Goal: Task Accomplishment & Management: Complete application form

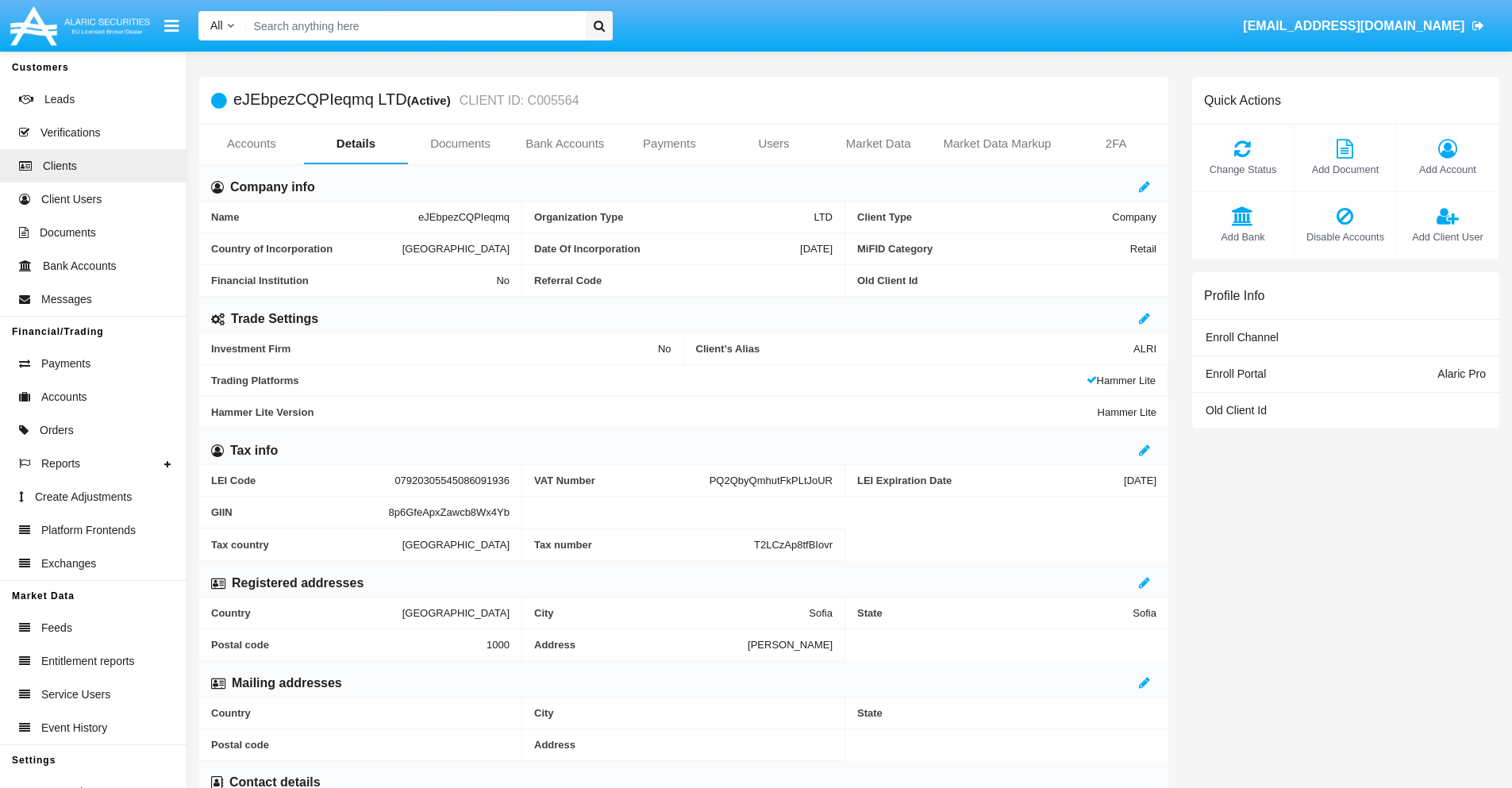
click at [564, 144] on link "Bank Accounts" at bounding box center [564, 143] width 104 height 38
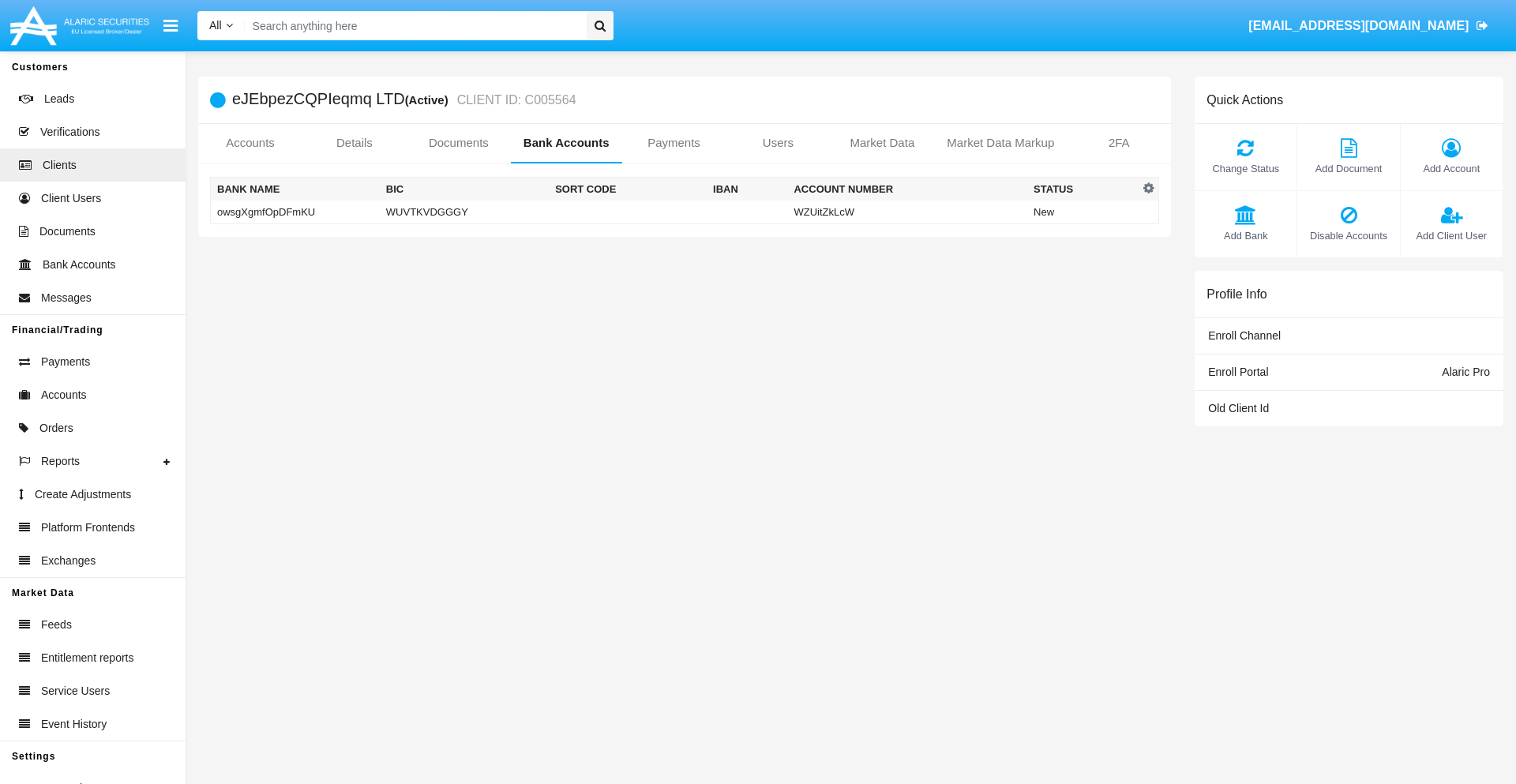
click at [295, 212] on td "owsgXgmfOpDFmKU" at bounding box center [295, 213] width 169 height 24
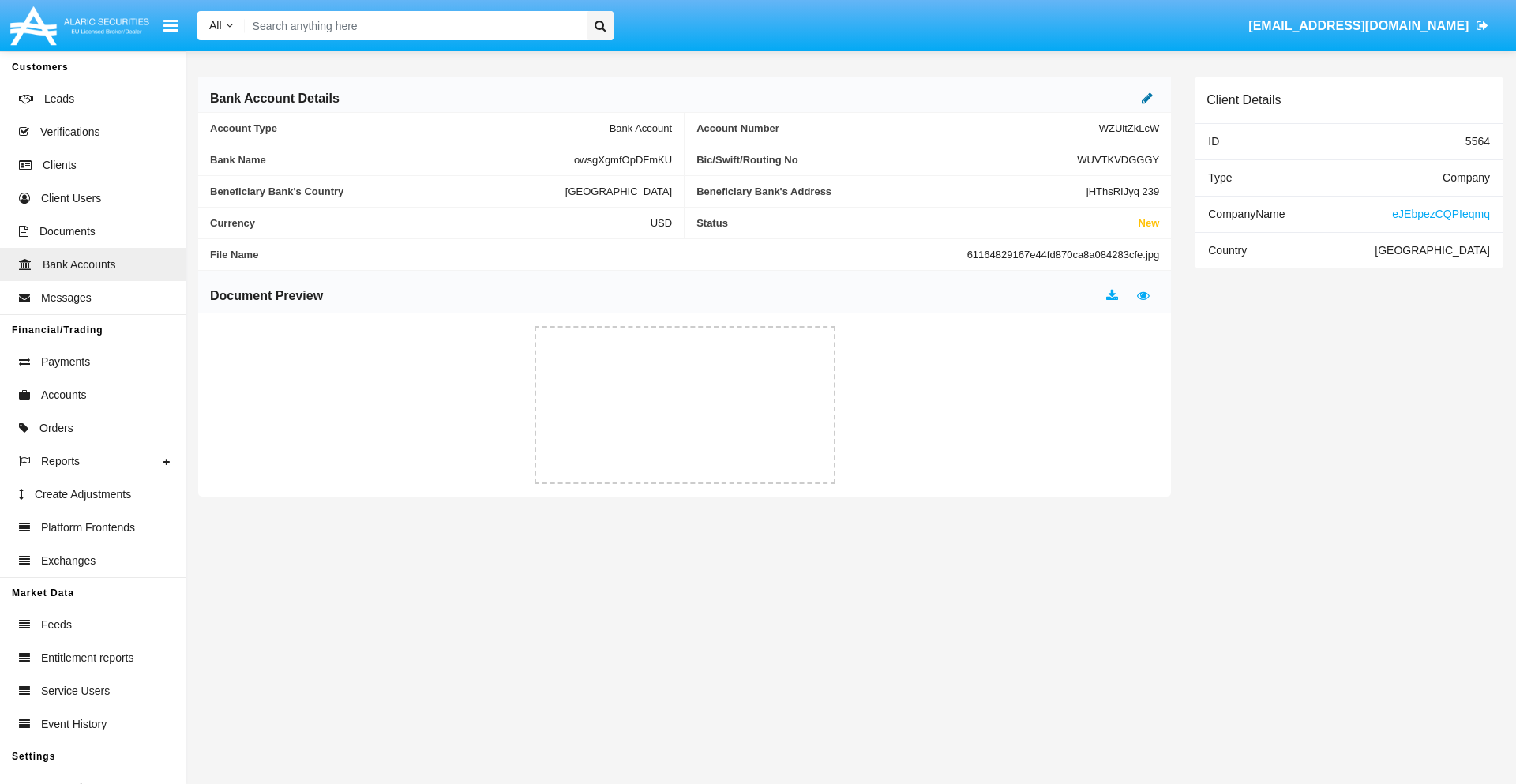
click at [1148, 98] on icon at bounding box center [1147, 98] width 11 height 13
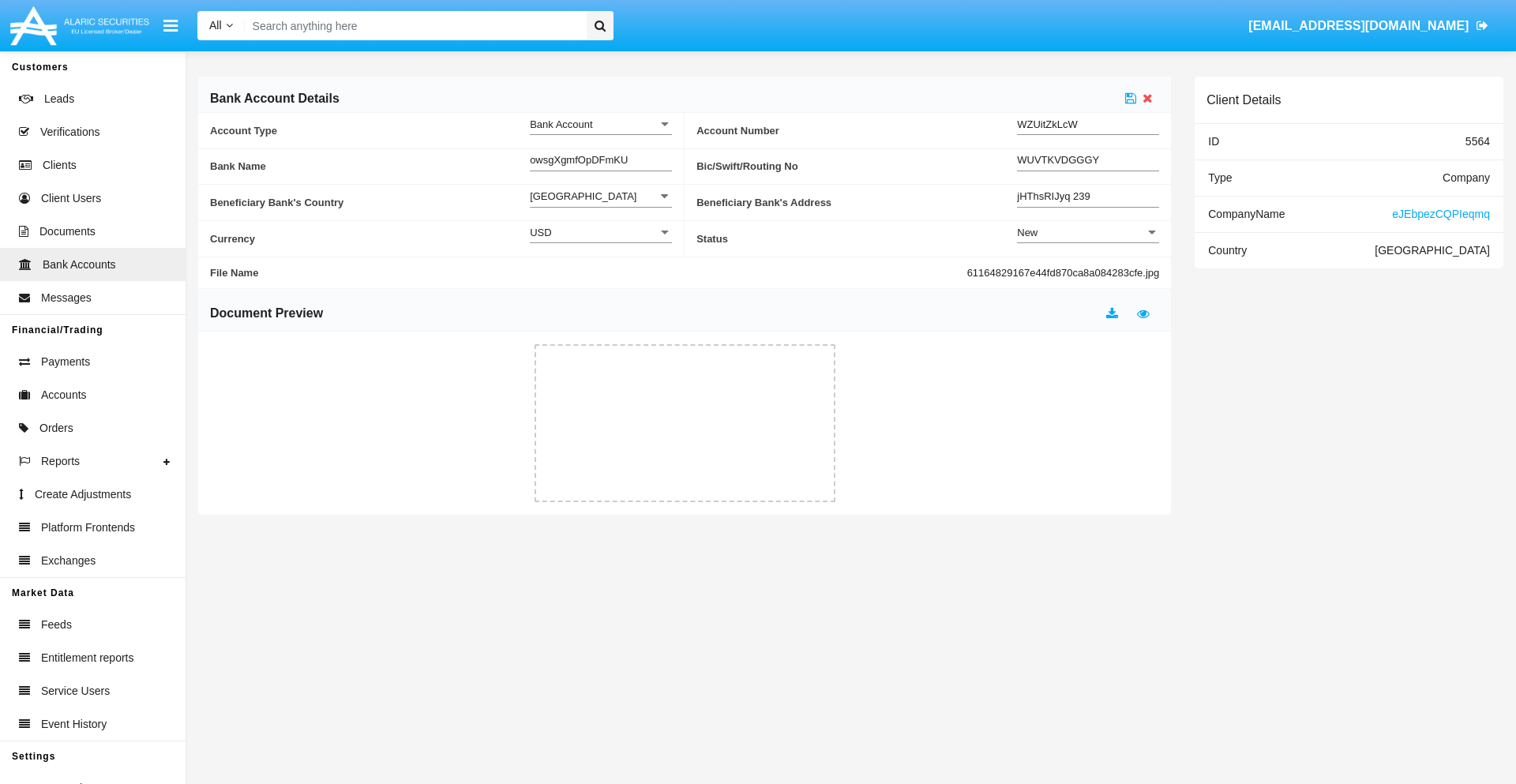
click at [1089, 232] on div "New" at bounding box center [1081, 232] width 128 height 14
click at [1089, 272] on span "Active" at bounding box center [1089, 272] width 142 height 31
click at [1131, 98] on icon at bounding box center [1130, 98] width 11 height 13
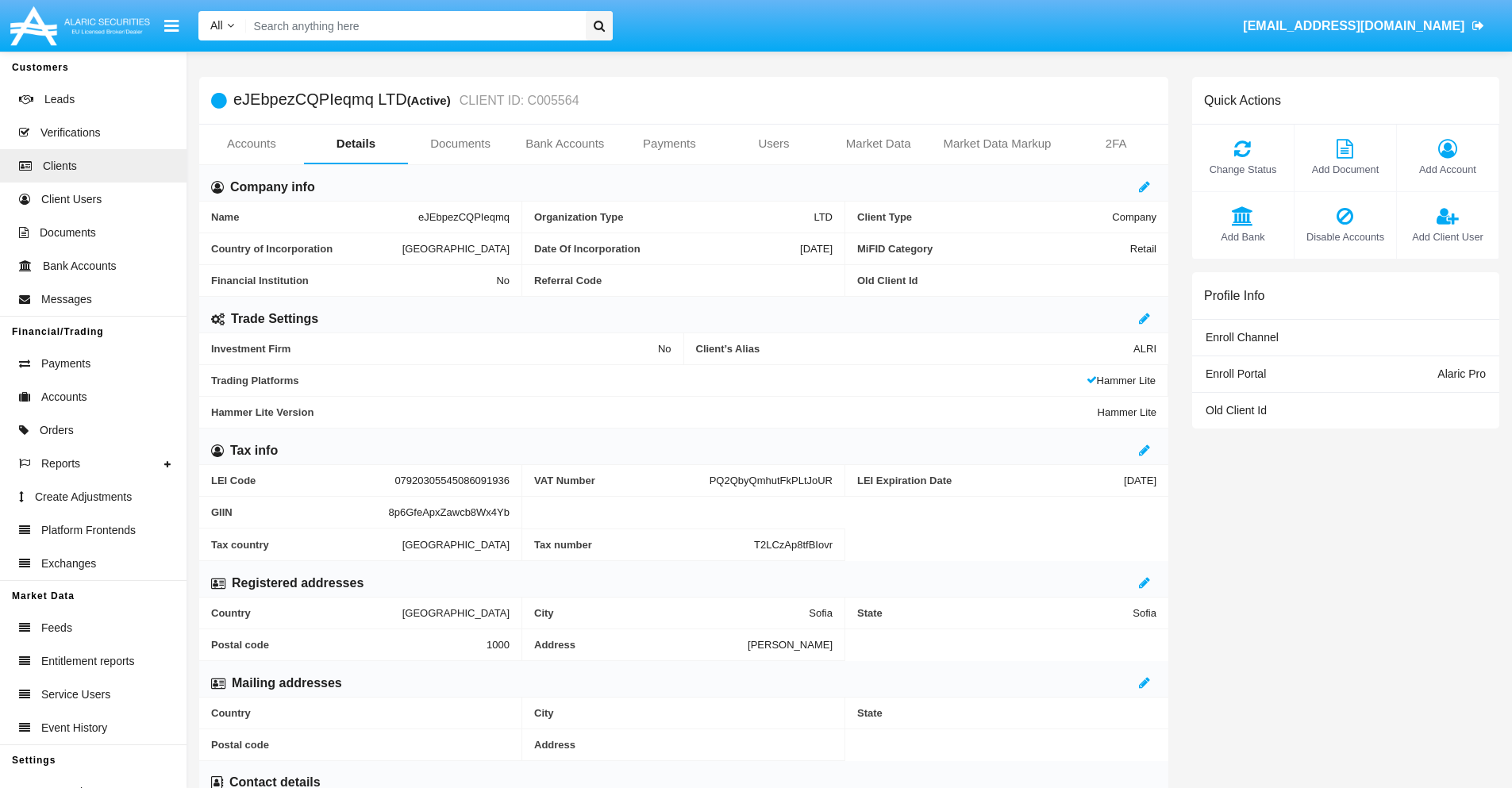
click at [564, 144] on link "Bank Accounts" at bounding box center [564, 143] width 104 height 38
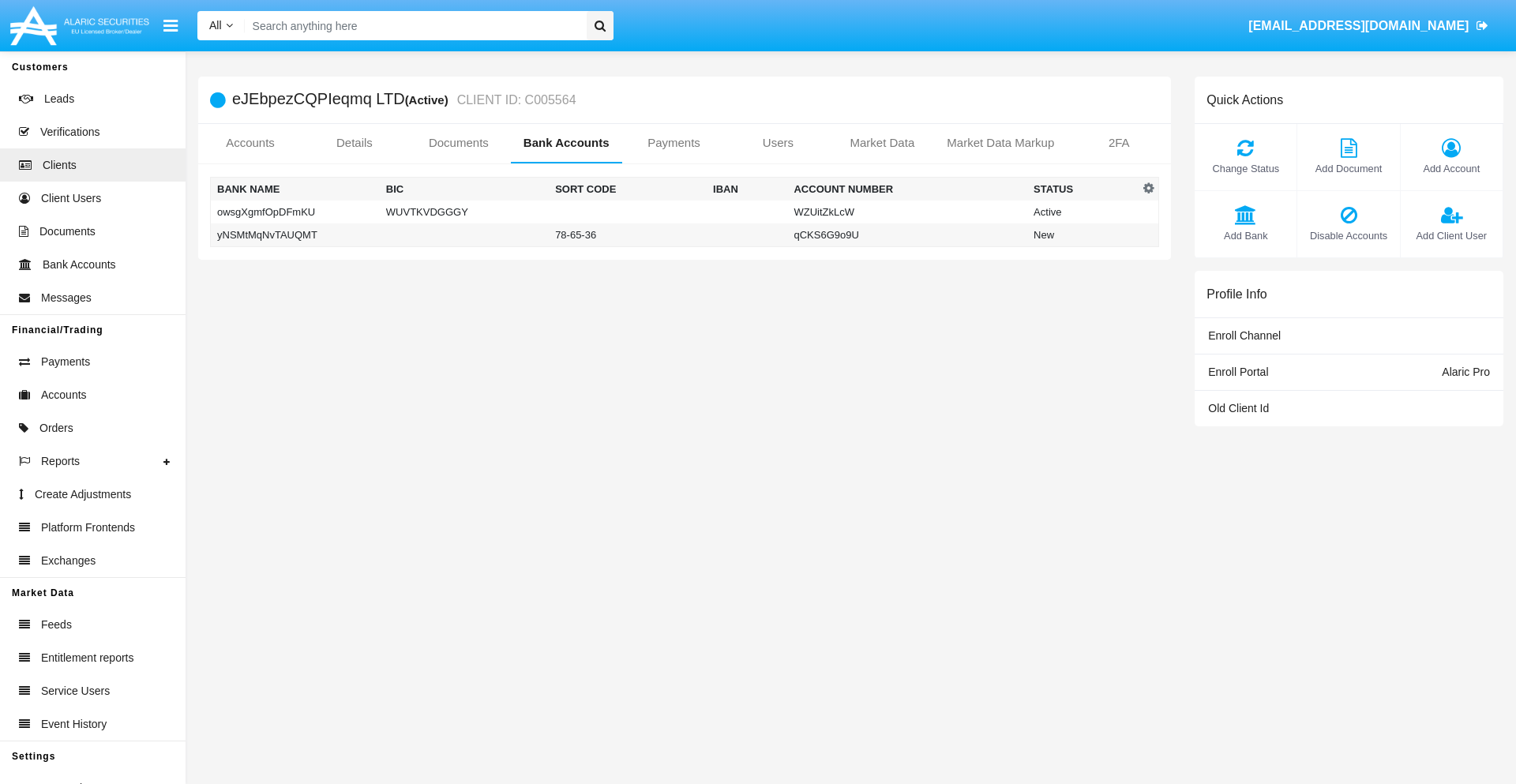
click at [295, 234] on td "yNSMtMqNvTAUQMT" at bounding box center [295, 235] width 169 height 24
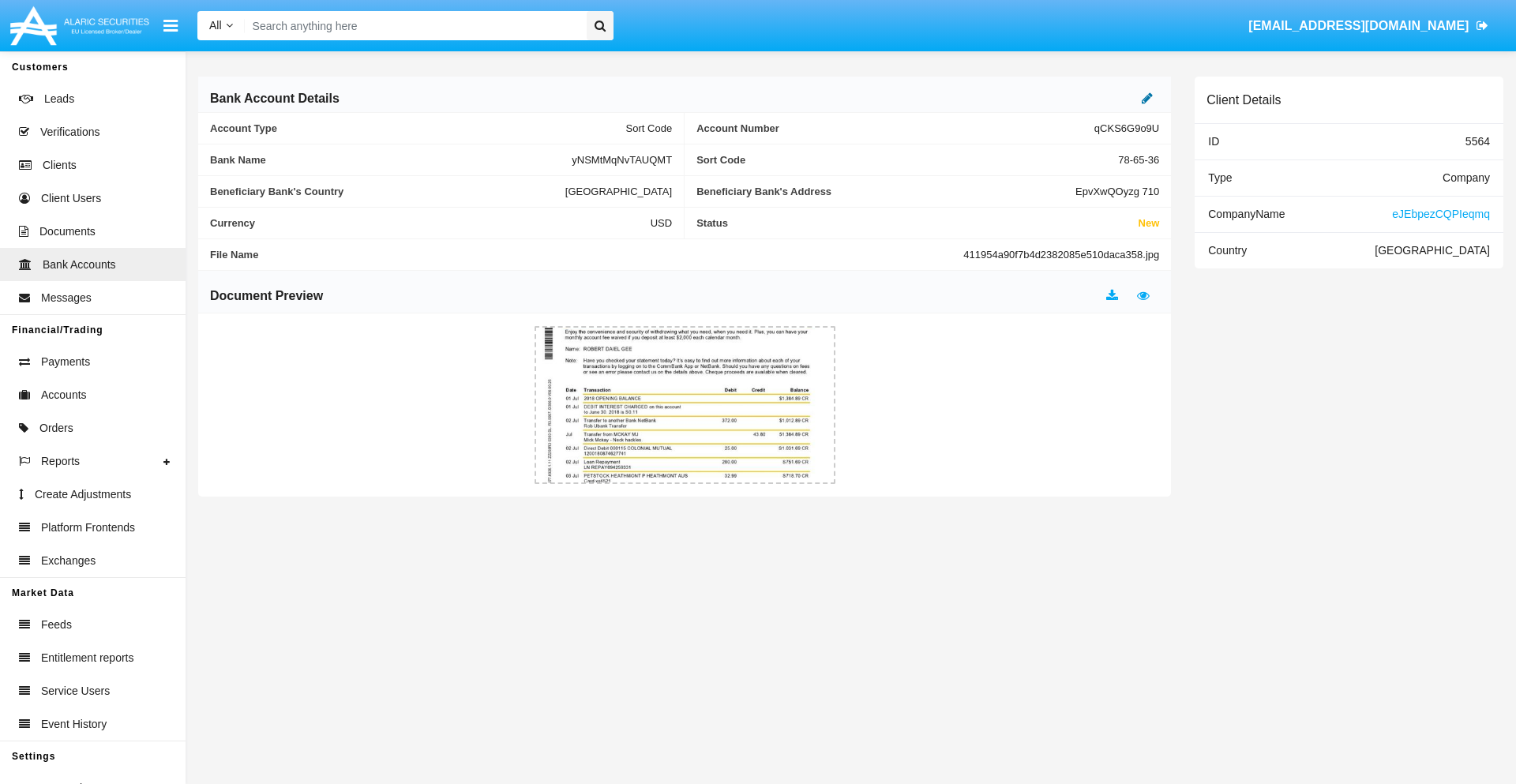
click at [1148, 98] on icon at bounding box center [1147, 98] width 11 height 13
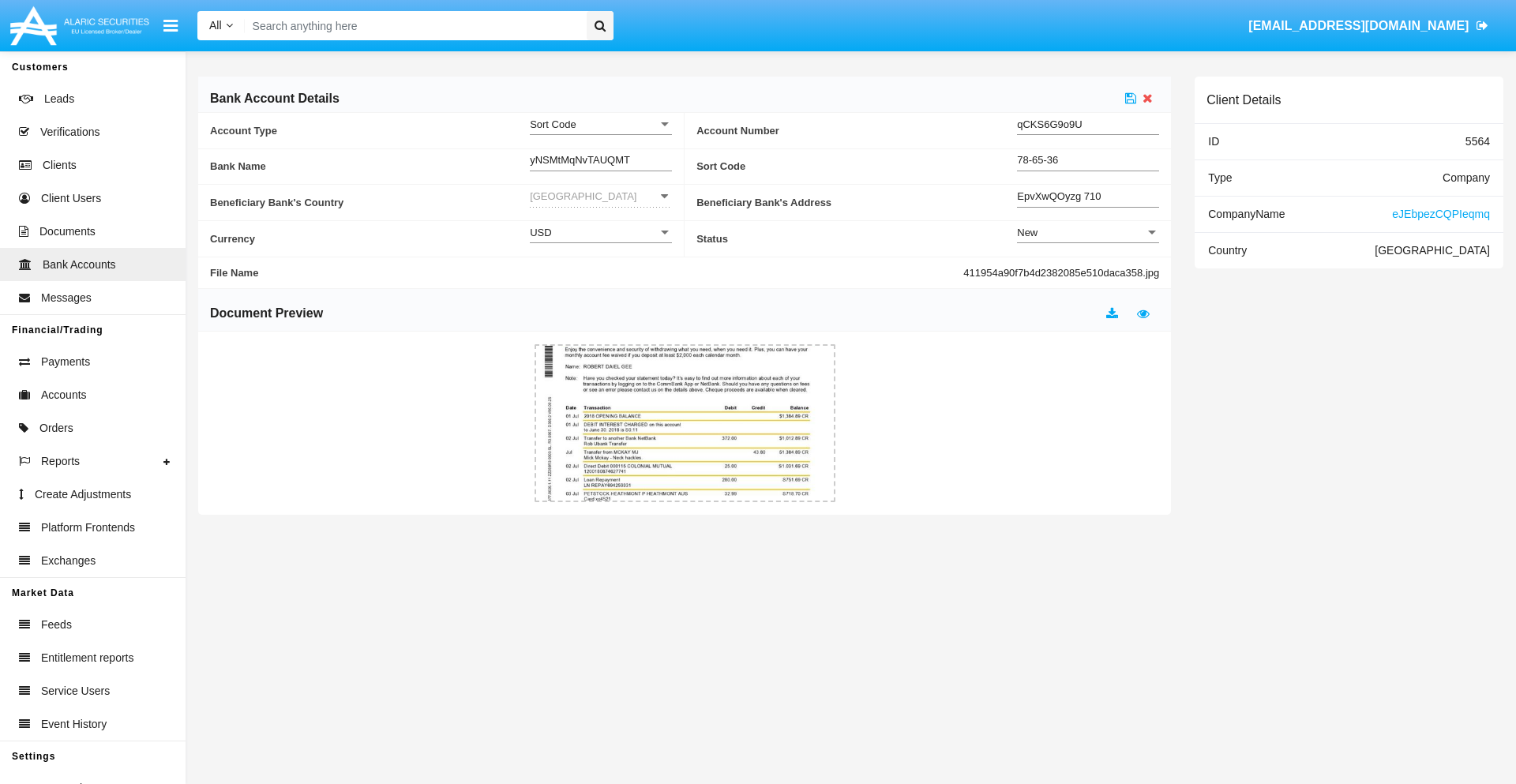
click at [1089, 232] on div "New" at bounding box center [1081, 232] width 128 height 14
click at [1089, 272] on span "Active" at bounding box center [1076, 272] width 117 height 31
click at [1131, 98] on icon at bounding box center [1130, 98] width 11 height 13
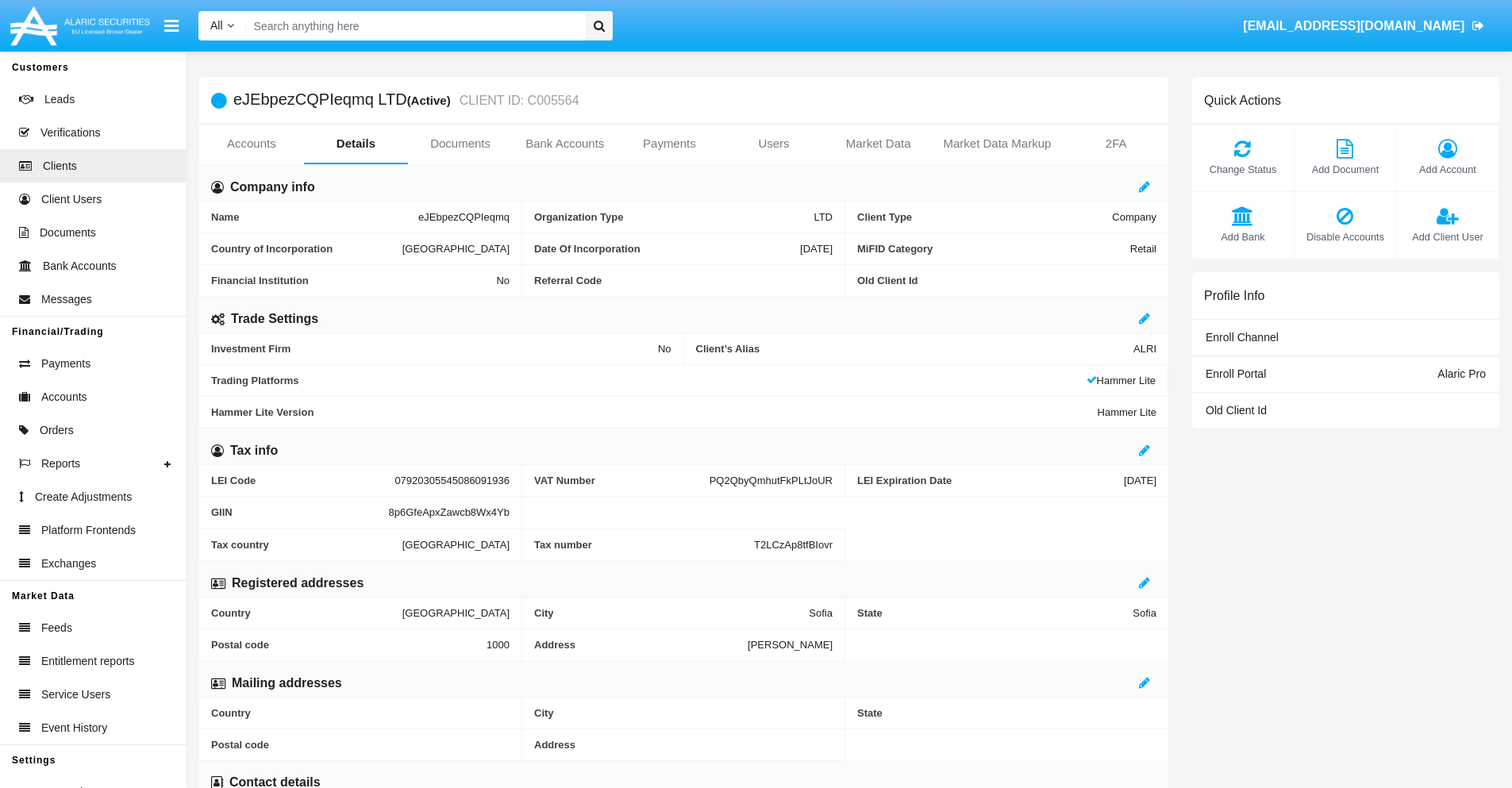
click at [1242, 236] on span "Add Bank" at bounding box center [1243, 236] width 85 height 15
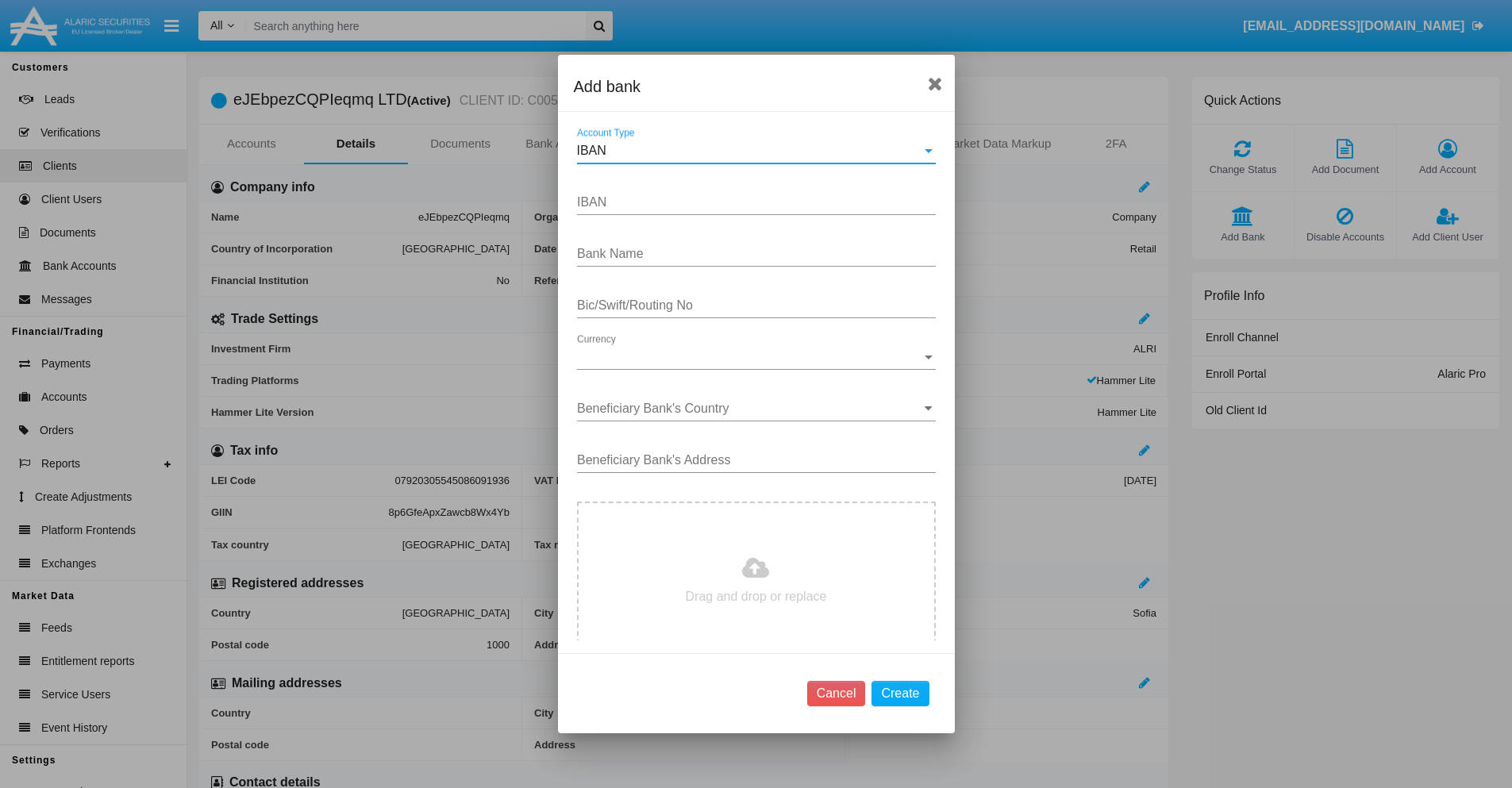
click at [750, 151] on div "IBAN" at bounding box center [749, 151] width 345 height 14
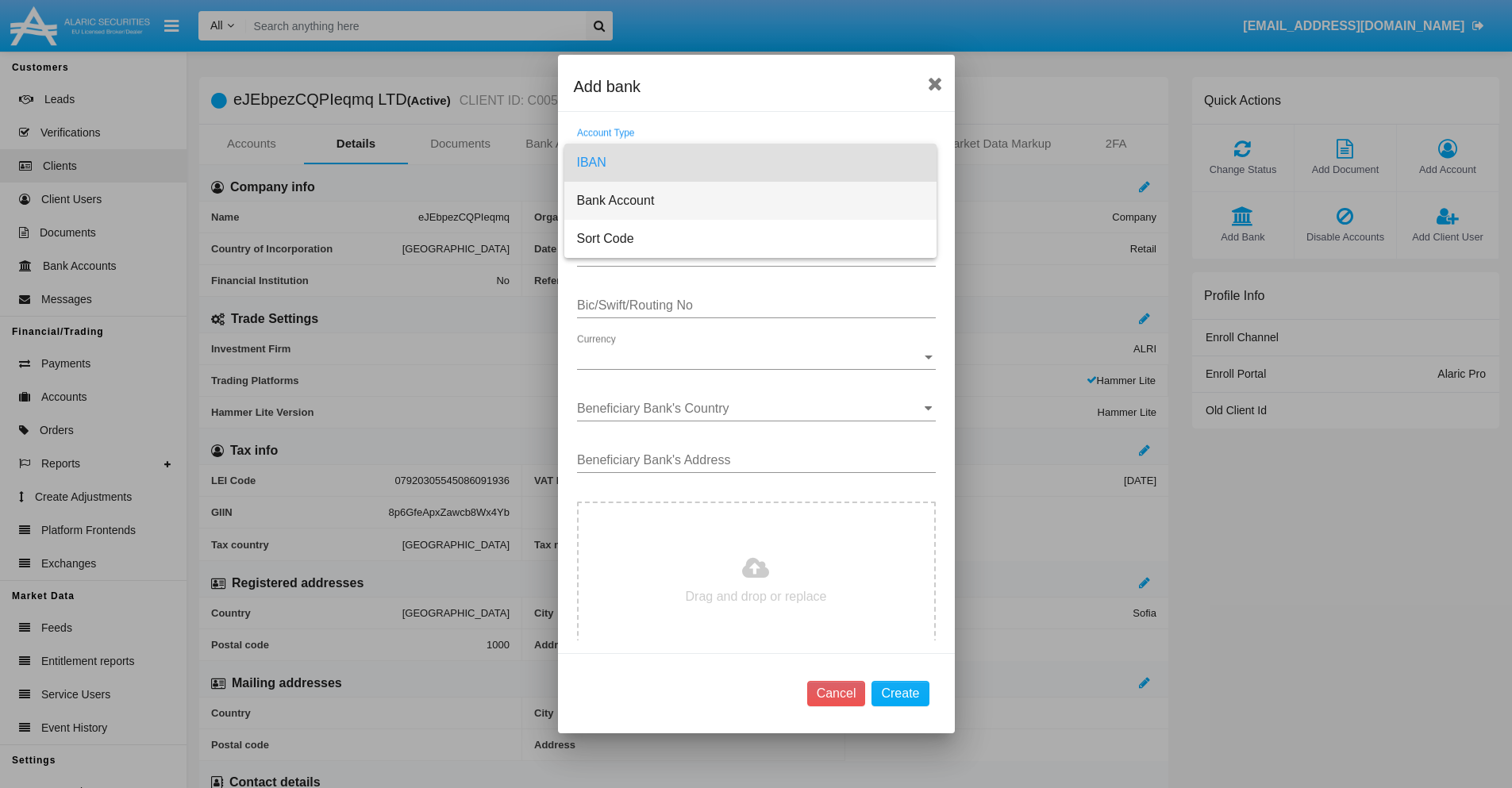
click at [750, 201] on span "Bank Account" at bounding box center [750, 201] width 347 height 38
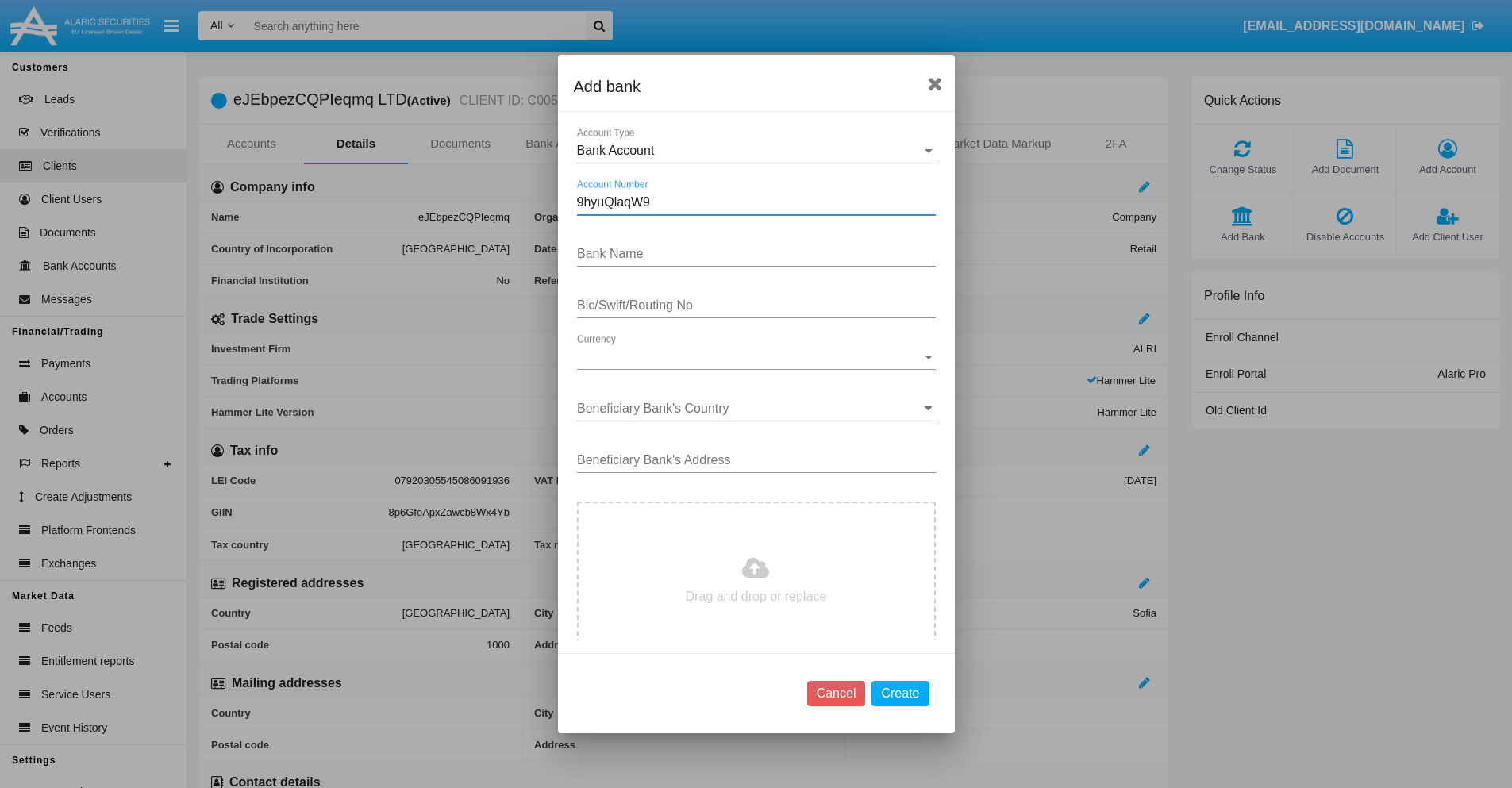
type input "9hyuQlaqW9"
type input "QRSTuErBFujNfhF"
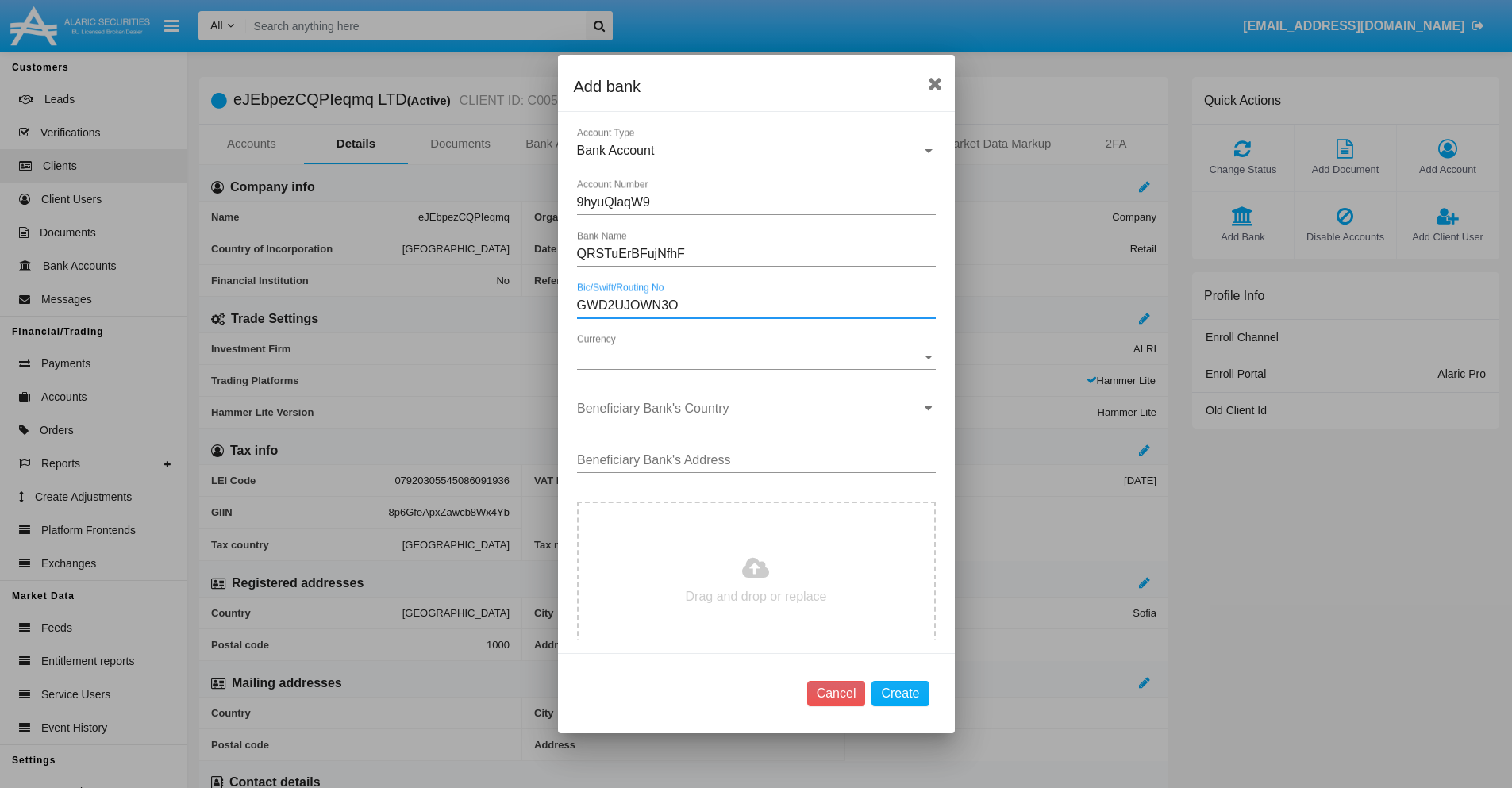
type input "GWD2UJOWN3O"
click at [750, 357] on span "Currency" at bounding box center [749, 357] width 345 height 14
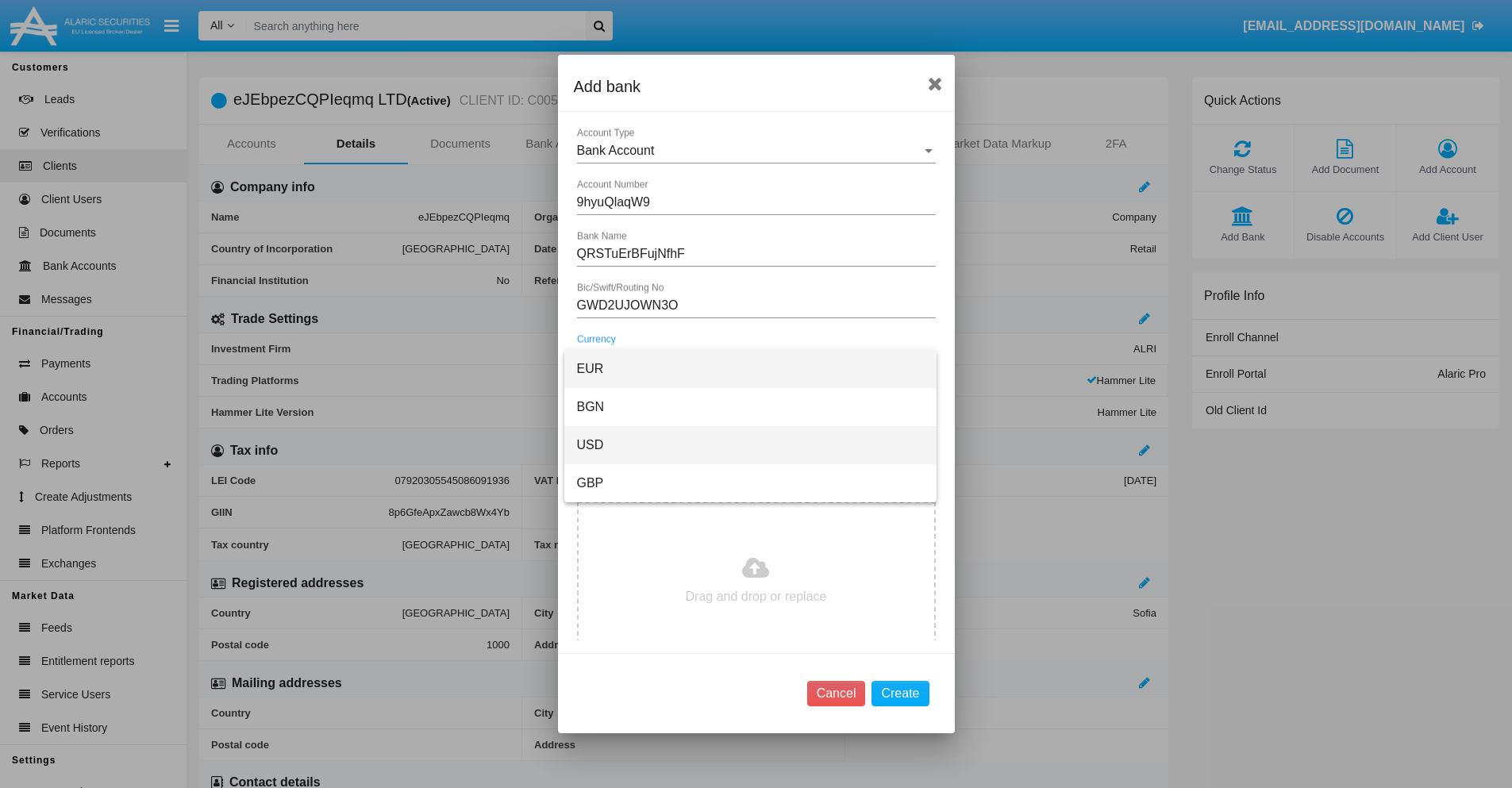
click at [750, 445] on span "USD" at bounding box center [750, 445] width 347 height 38
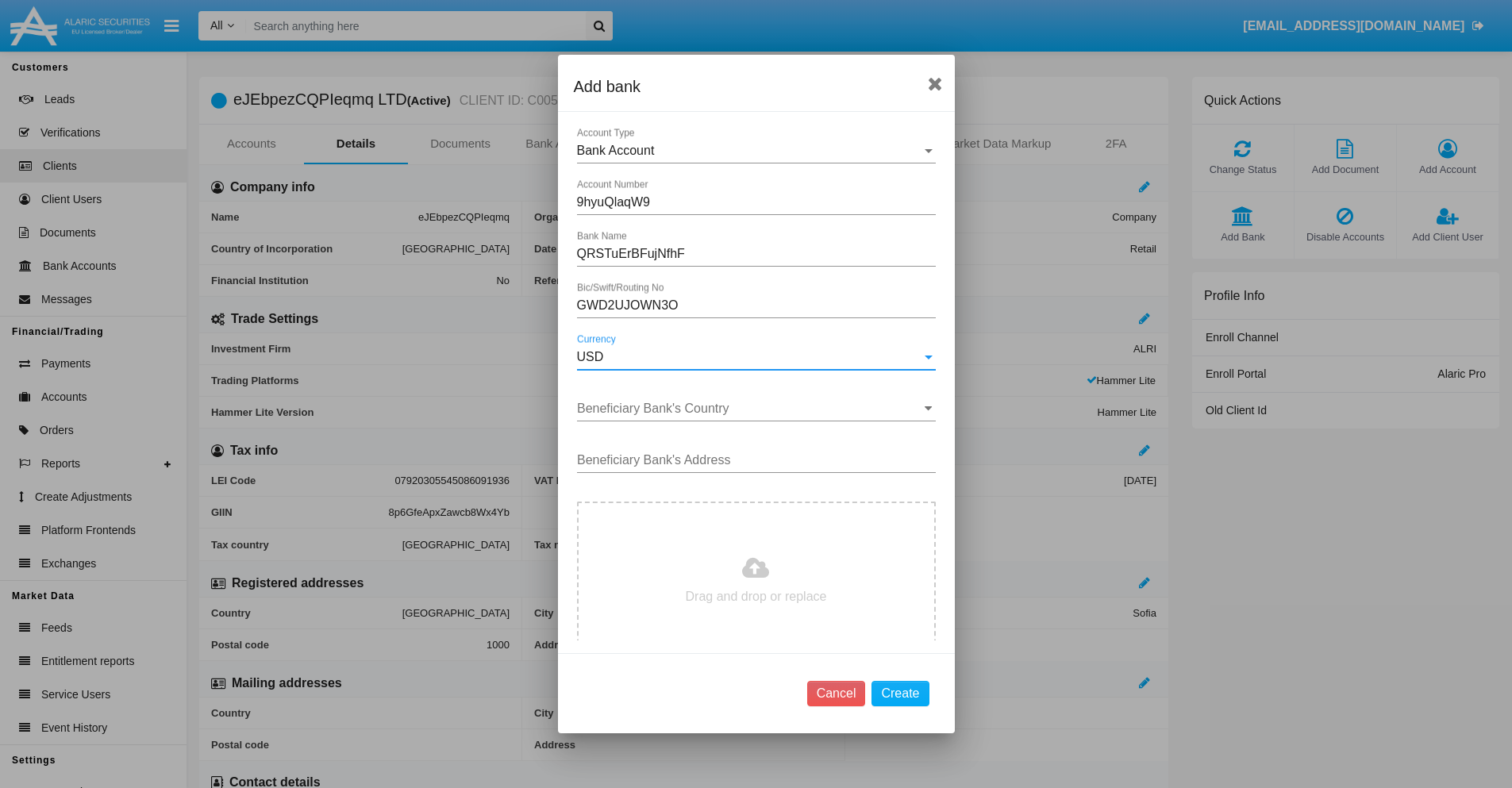
click at [750, 408] on input "Beneficiary Bank's Country" at bounding box center [756, 408] width 359 height 14
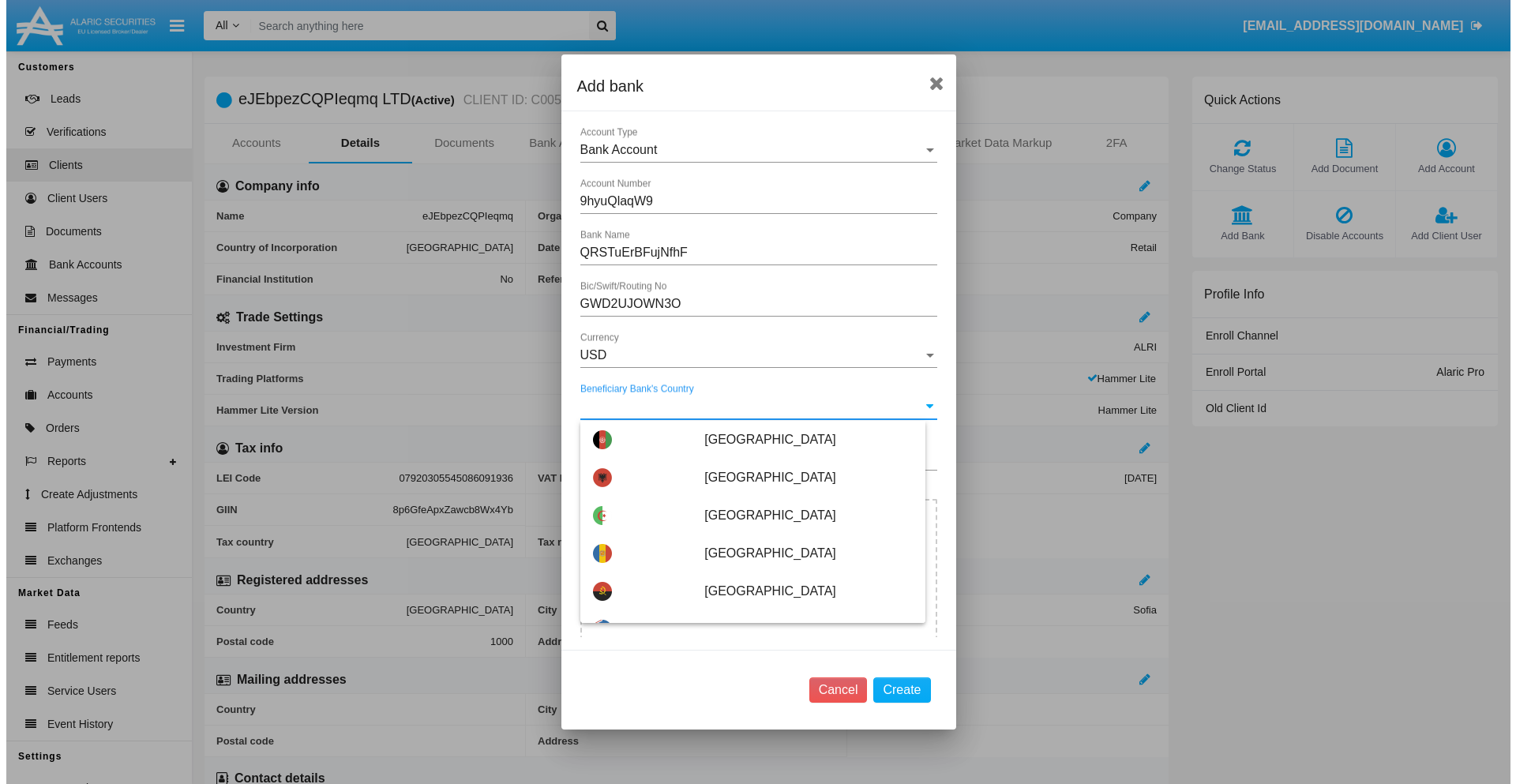
scroll to position [5028, 0]
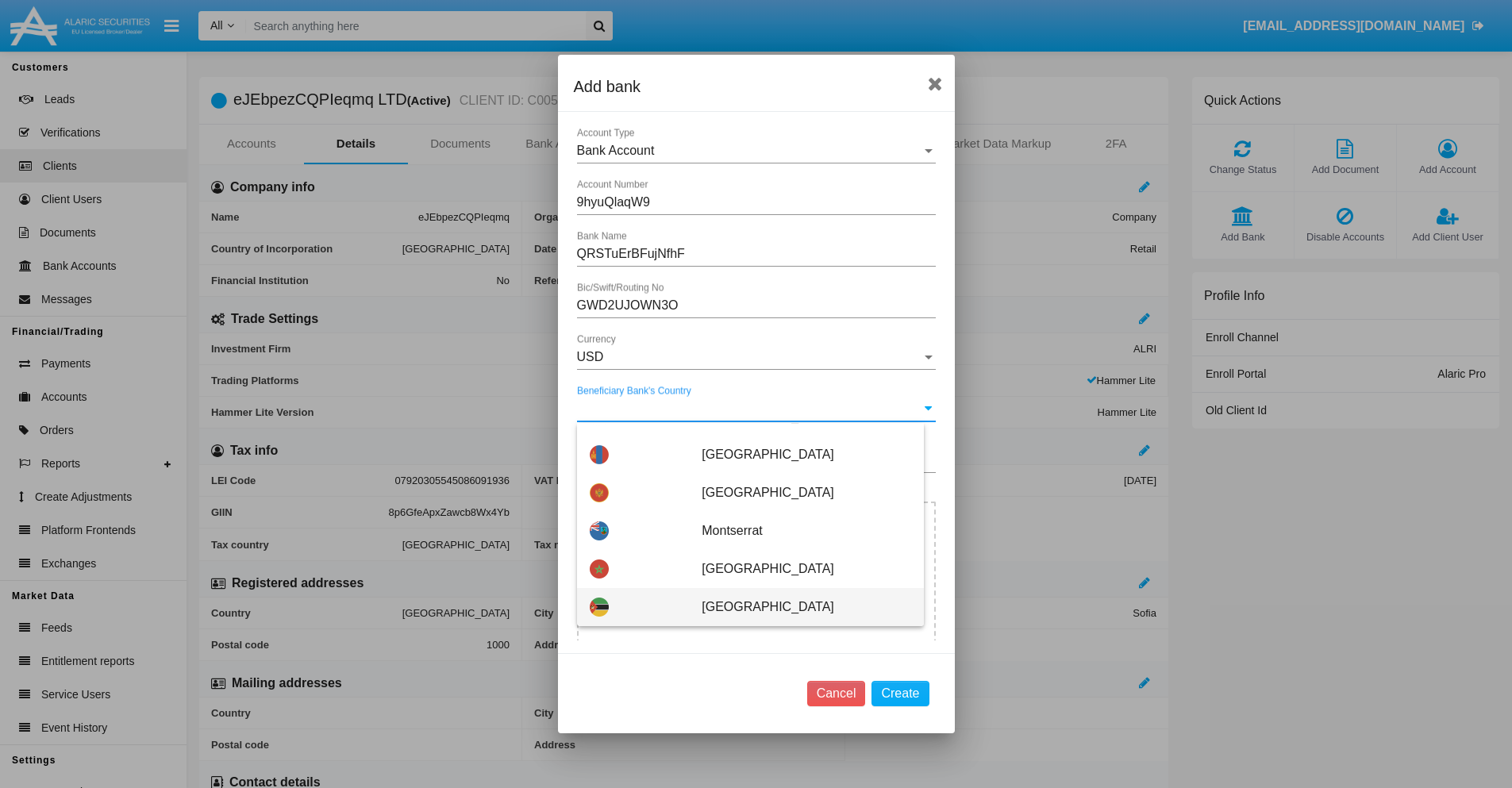
click at [798, 607] on span "Mozambique" at bounding box center [806, 607] width 209 height 38
type input "Mozambique"
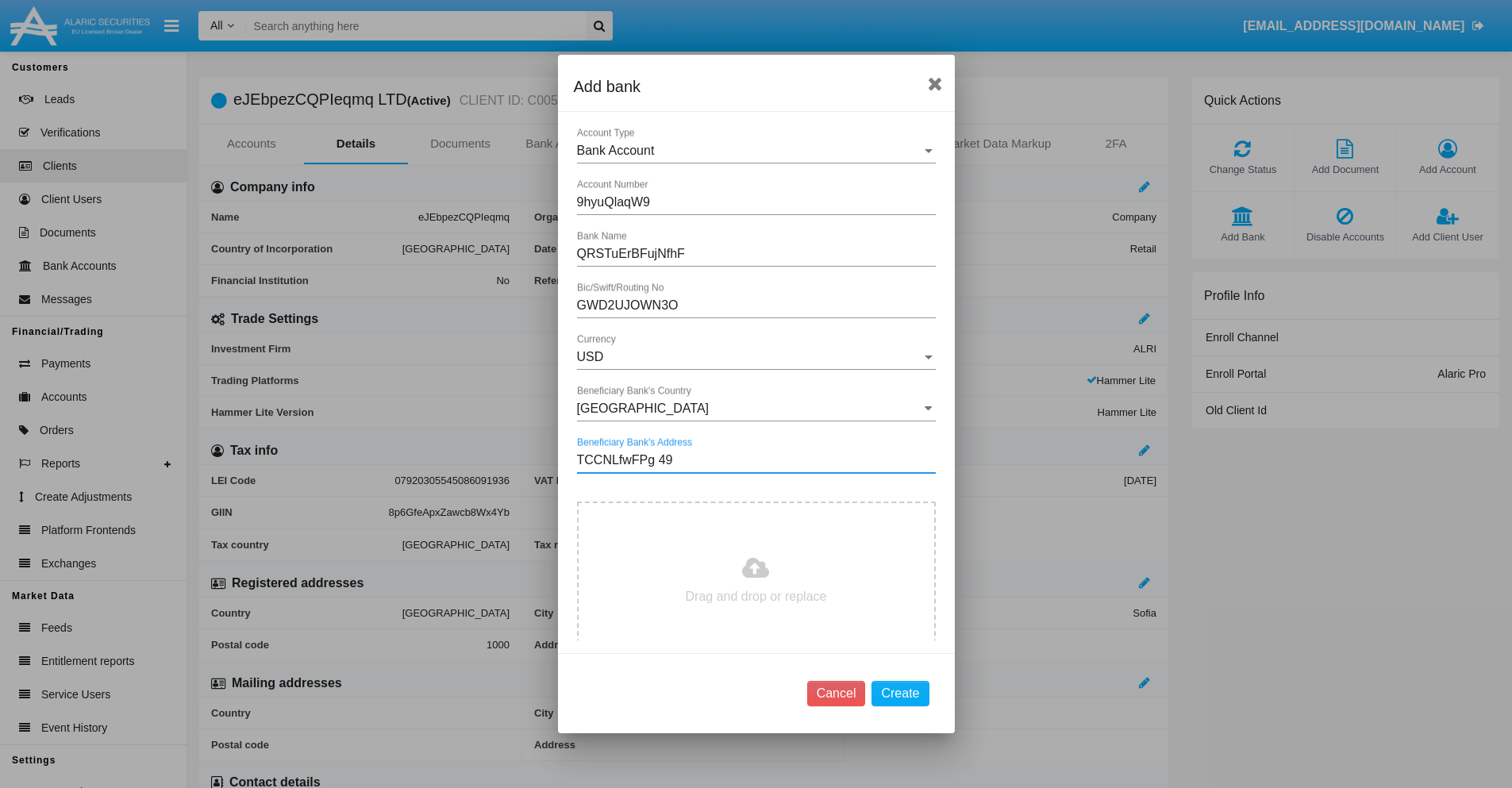
type input "TCCNLfwFPg 495"
type input "C:\fakepath\bank-statement.png"
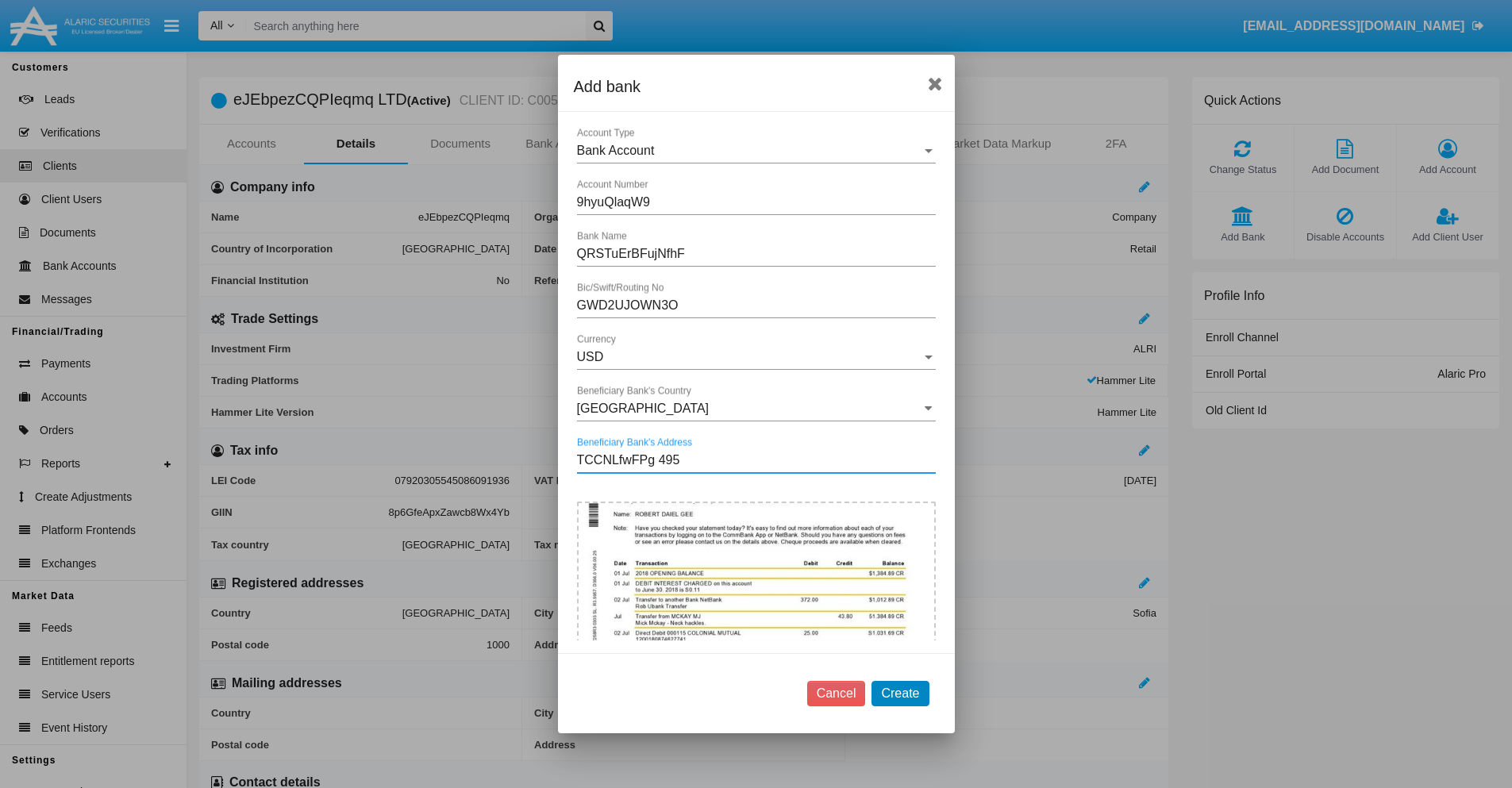
click at [900, 693] on button "Create" at bounding box center [900, 694] width 58 height 26
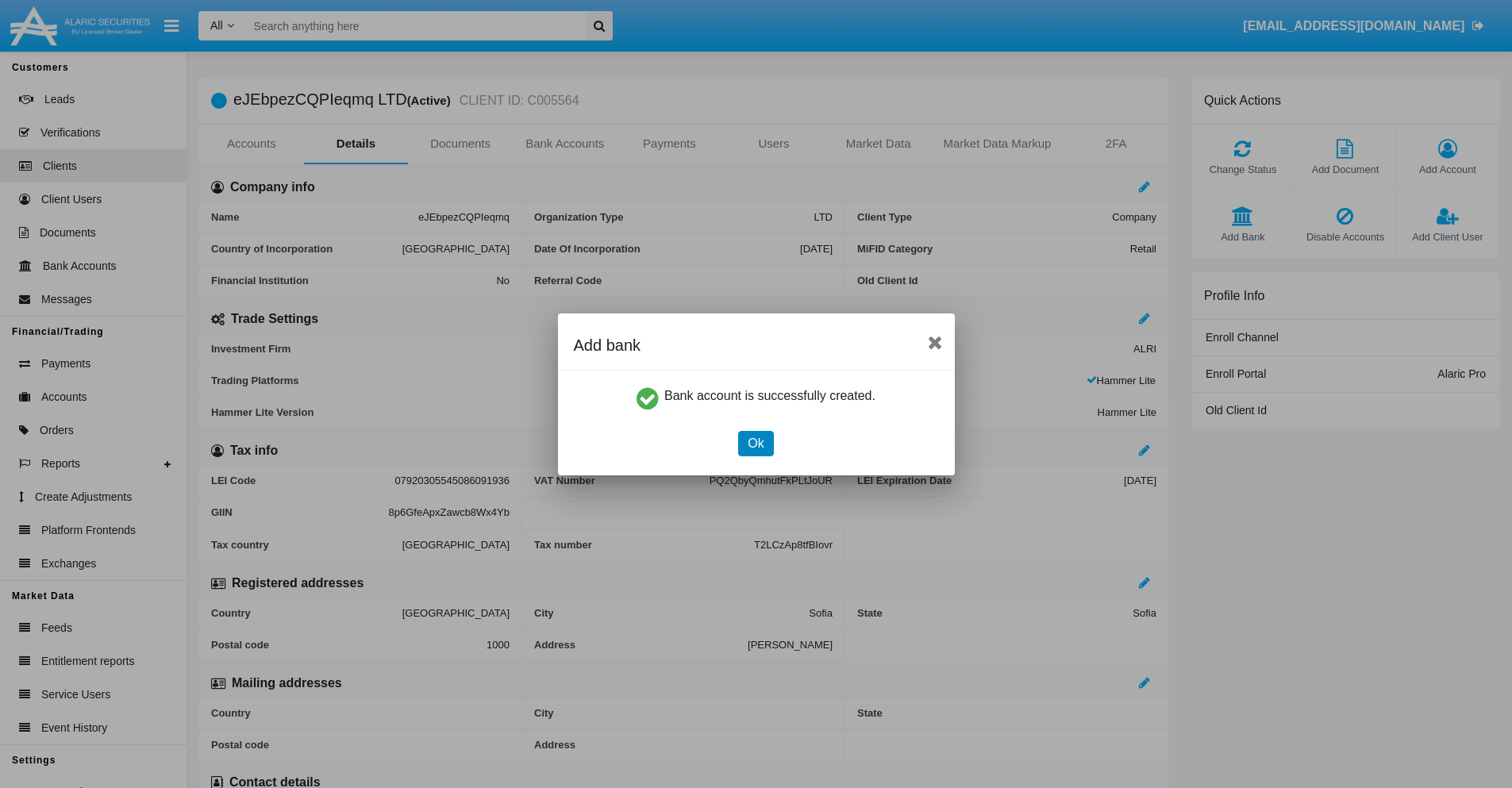
click at [755, 443] on button "Ok" at bounding box center [755, 444] width 35 height 26
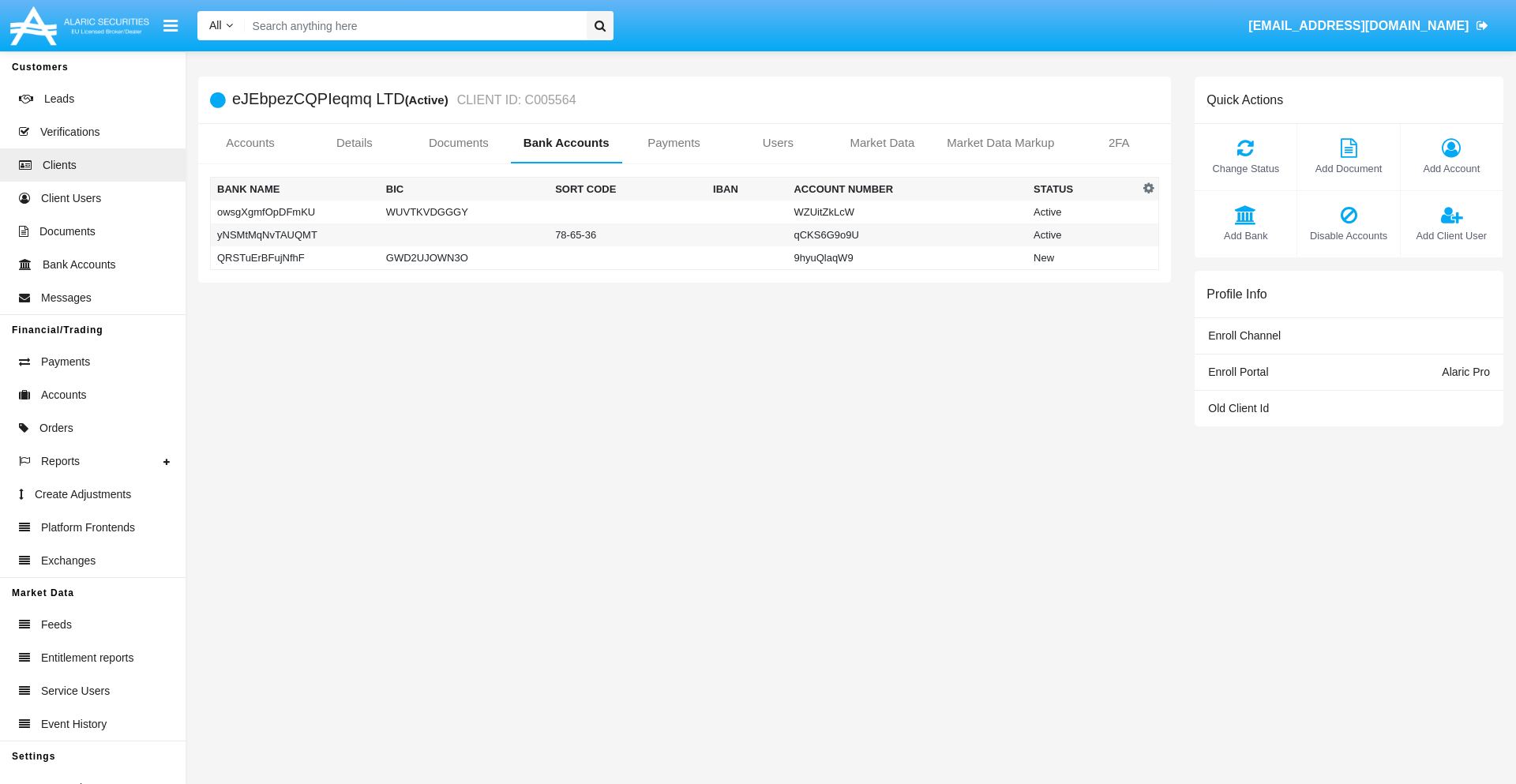
click at [295, 257] on td "QRSTuErBFujNfhF" at bounding box center [295, 258] width 169 height 24
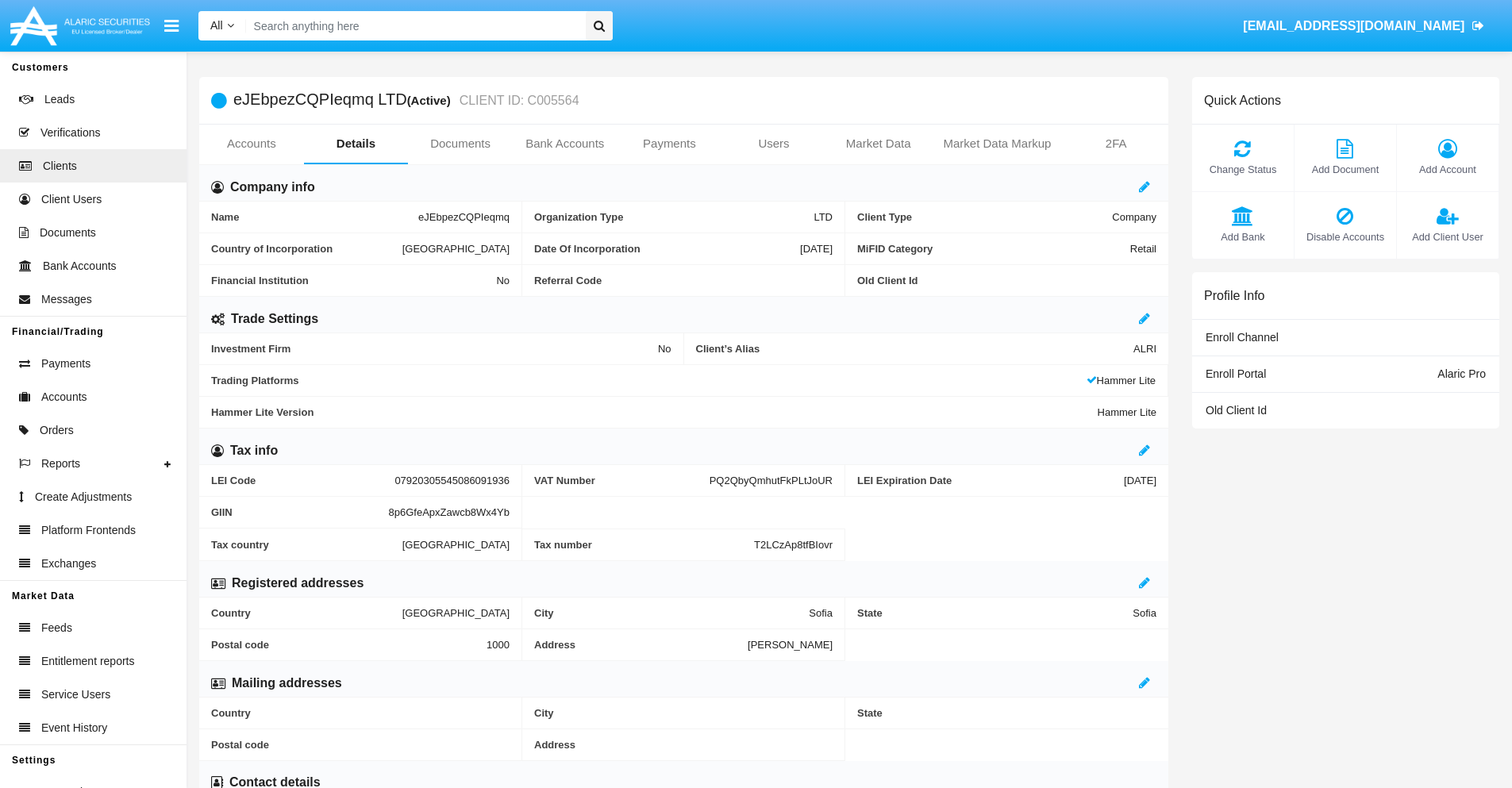
click at [1242, 236] on span "Add Bank" at bounding box center [1243, 236] width 85 height 15
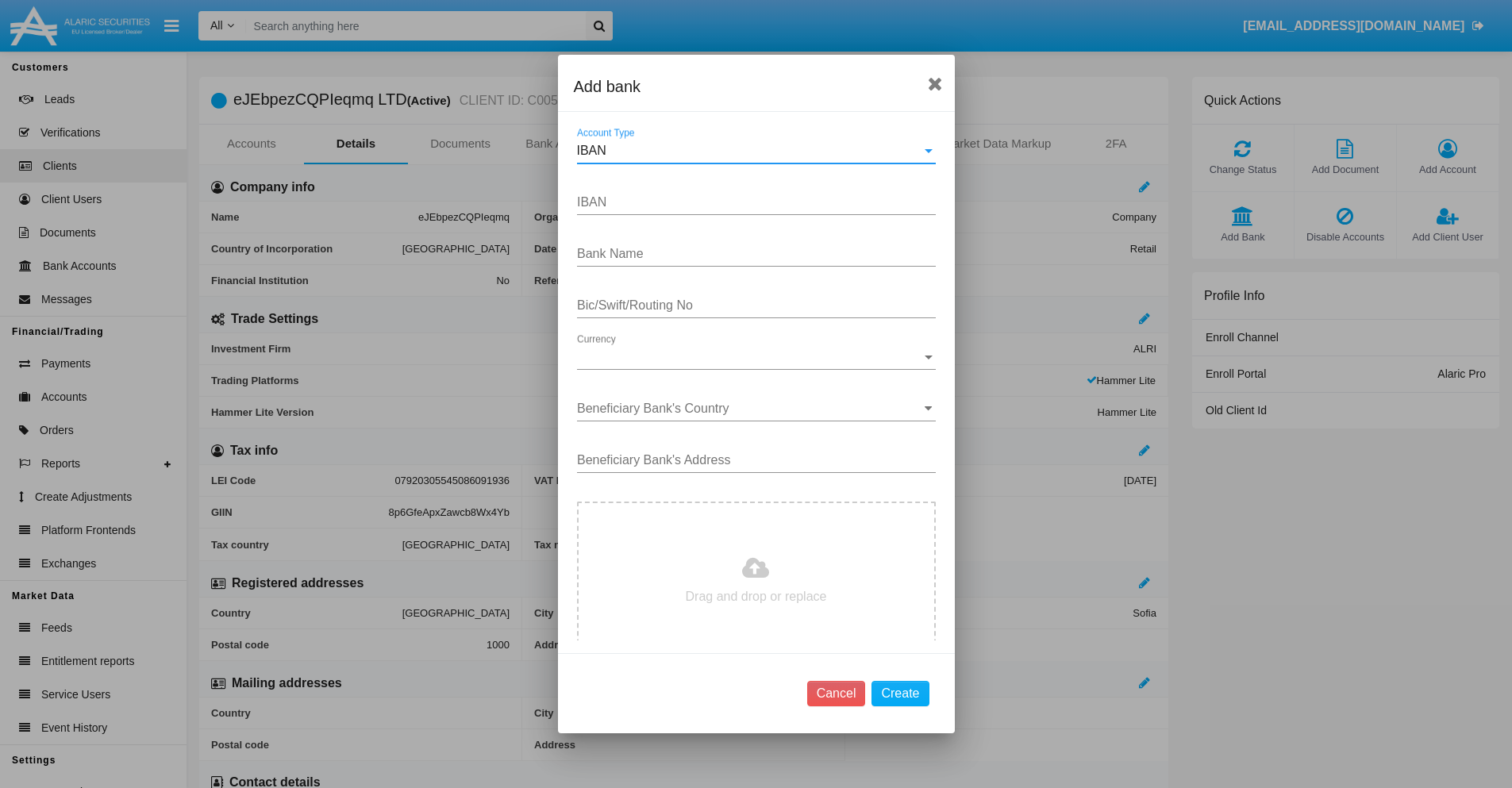
click at [750, 151] on div "IBAN" at bounding box center [749, 151] width 345 height 14
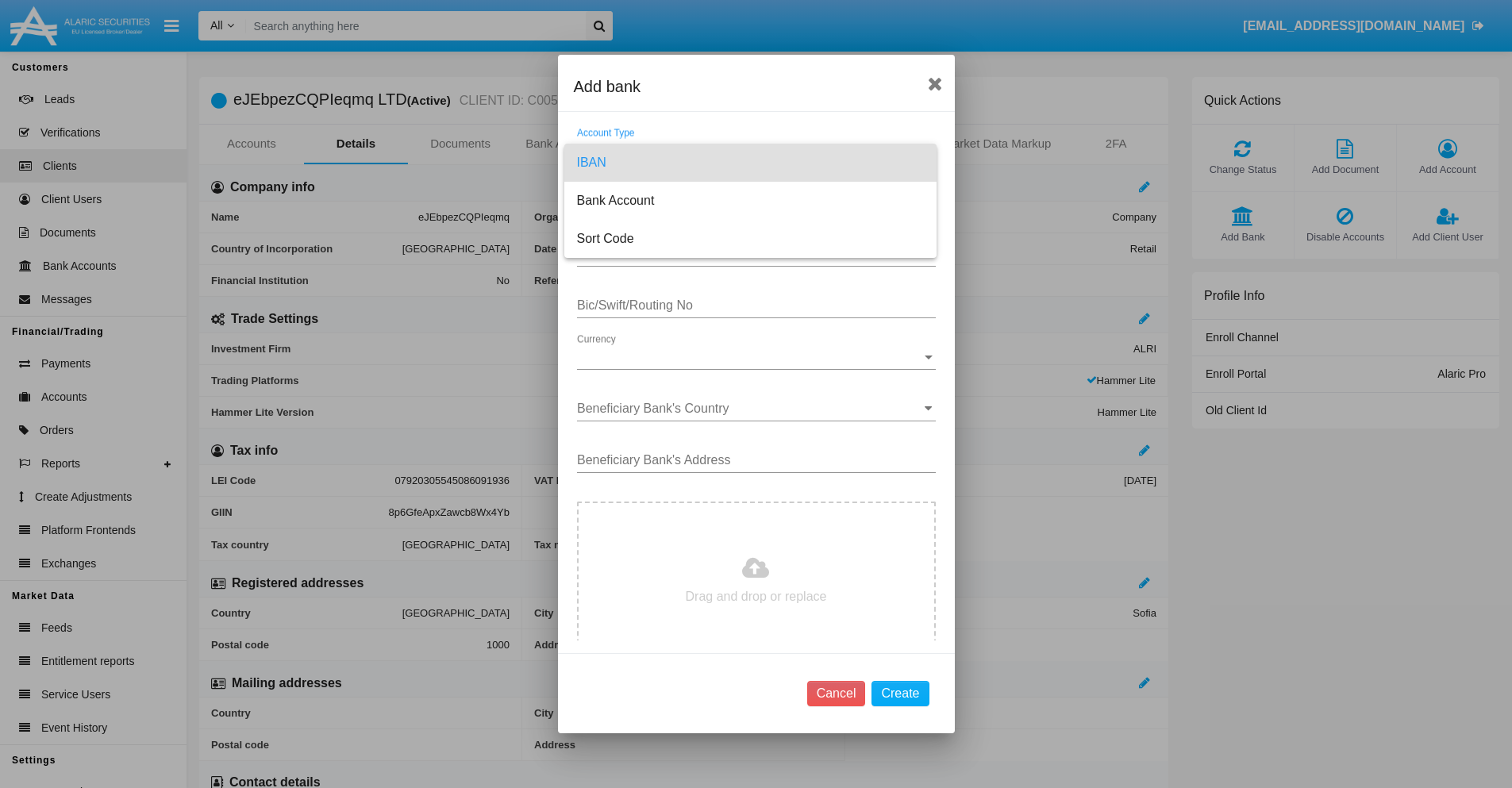
click at [750, 163] on span "IBAN" at bounding box center [750, 163] width 347 height 38
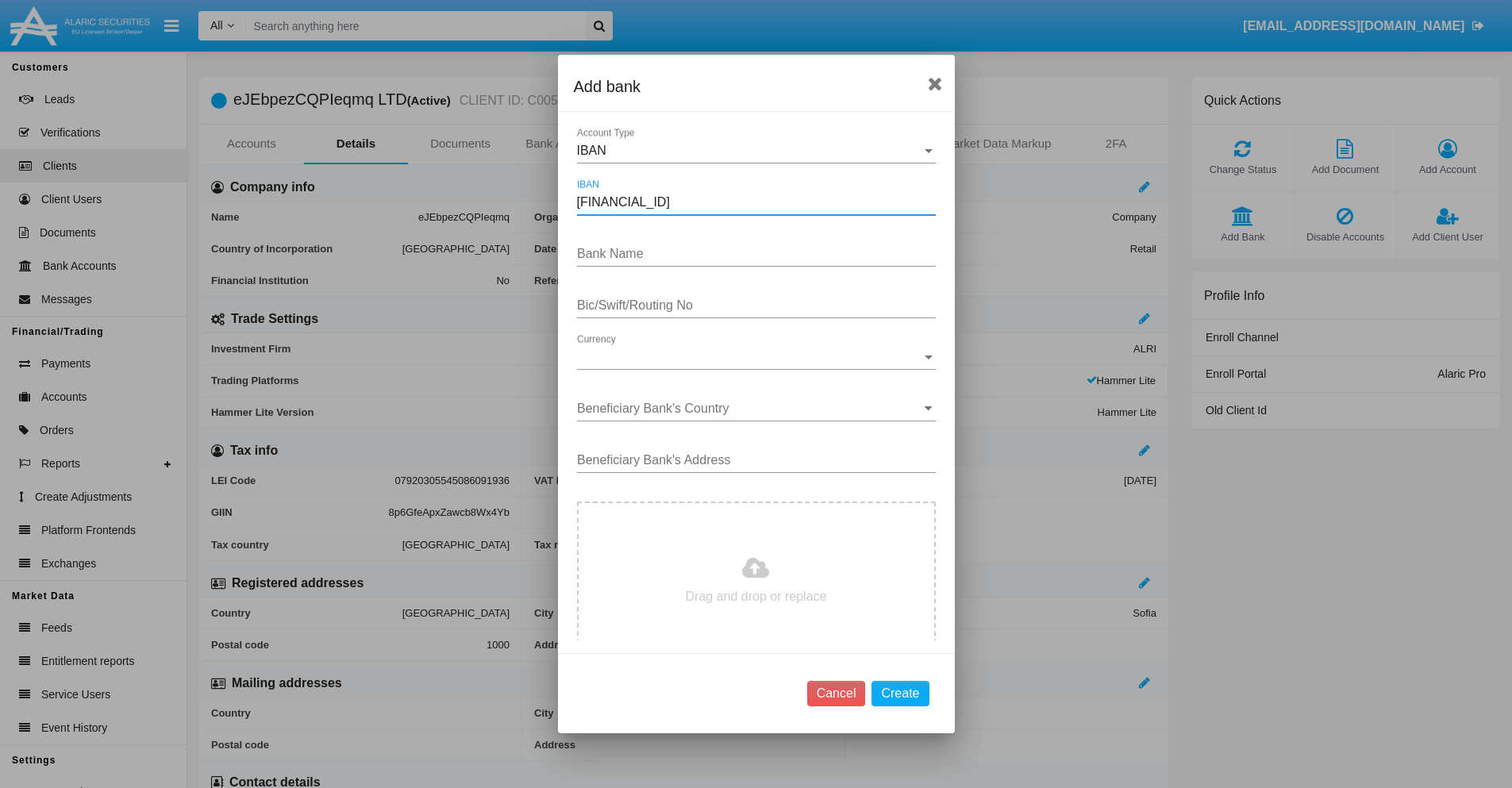
type input "[FINANCIAL_ID]"
type input "ZuHKrELdOypjdAP"
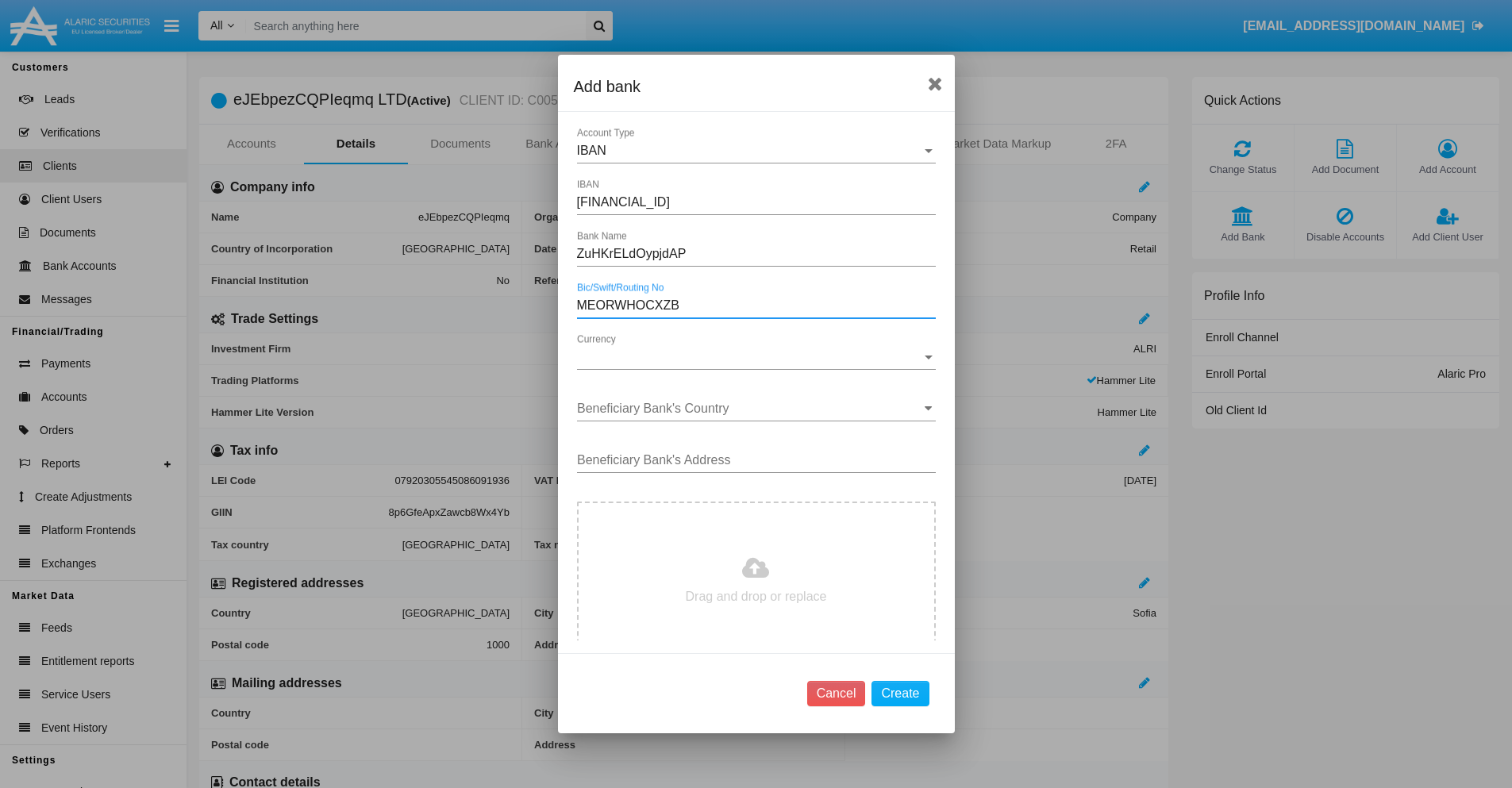
type input "MEORWHOCXZB"
click at [750, 357] on span "Currency" at bounding box center [749, 357] width 345 height 14
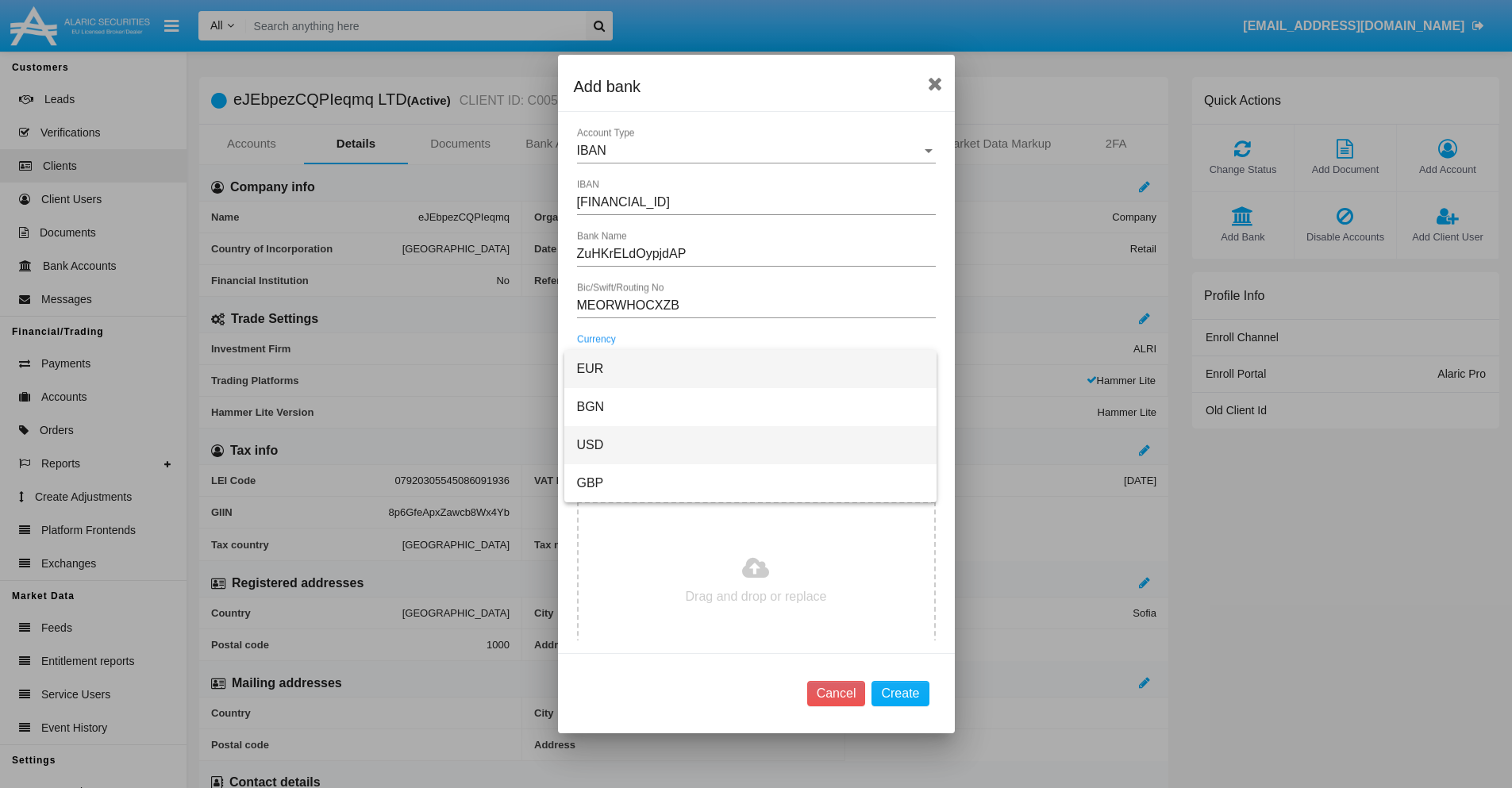
click at [750, 445] on span "USD" at bounding box center [750, 445] width 347 height 38
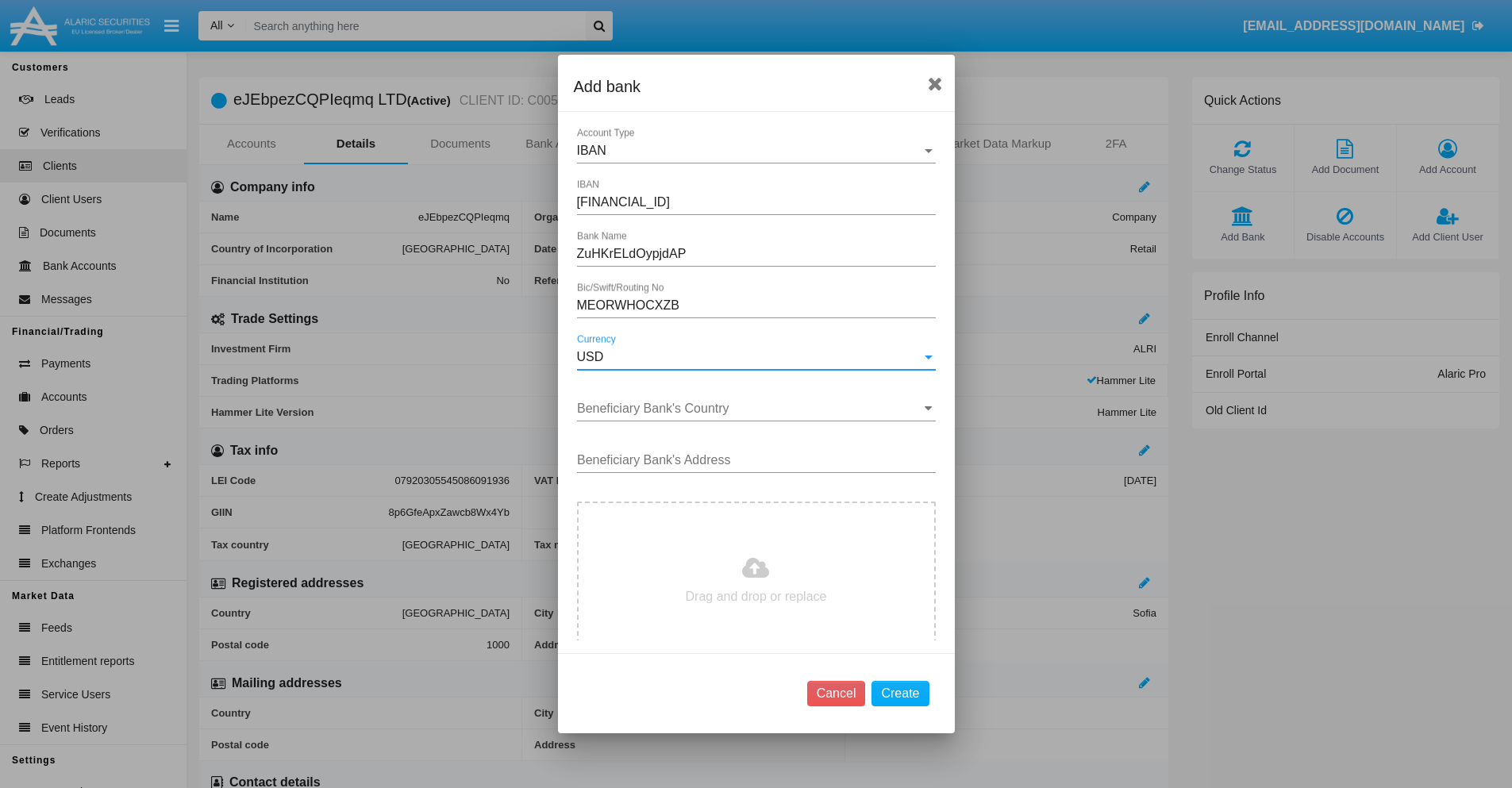
click at [750, 408] on input "Beneficiary Bank's Country" at bounding box center [756, 408] width 359 height 14
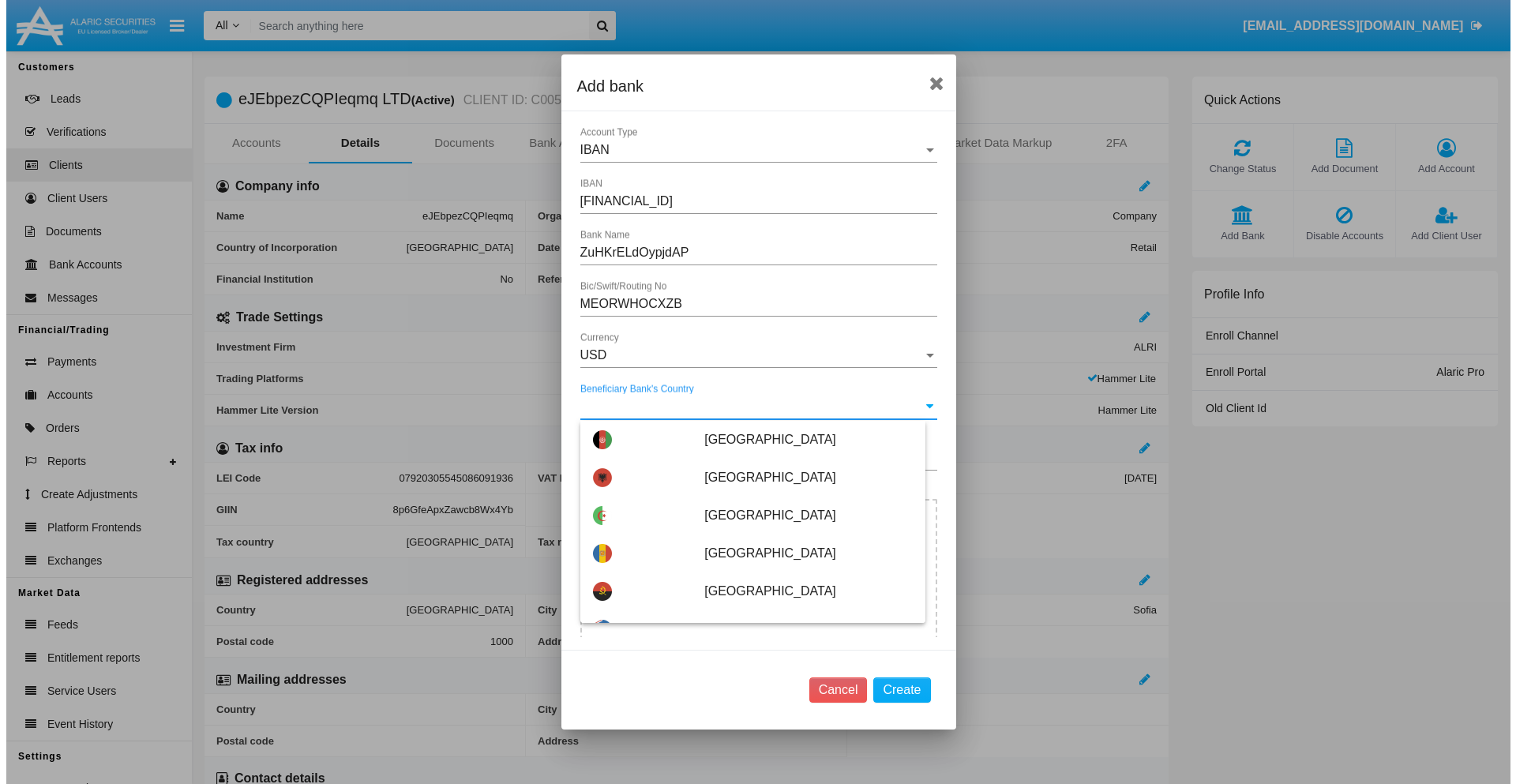
scroll to position [1882, 0]
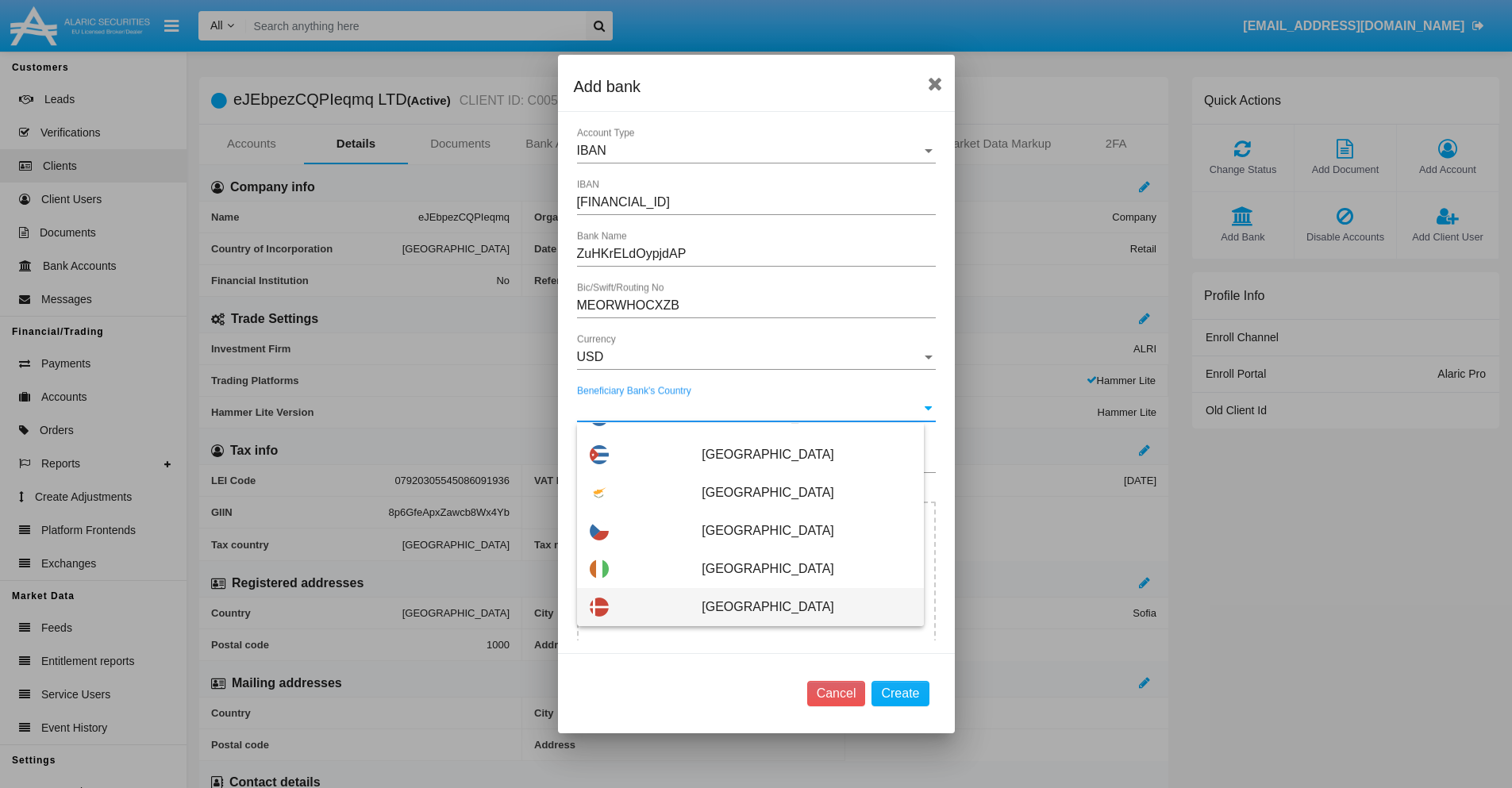
click at [798, 607] on span "Denmark" at bounding box center [806, 607] width 209 height 38
type input "Denmark"
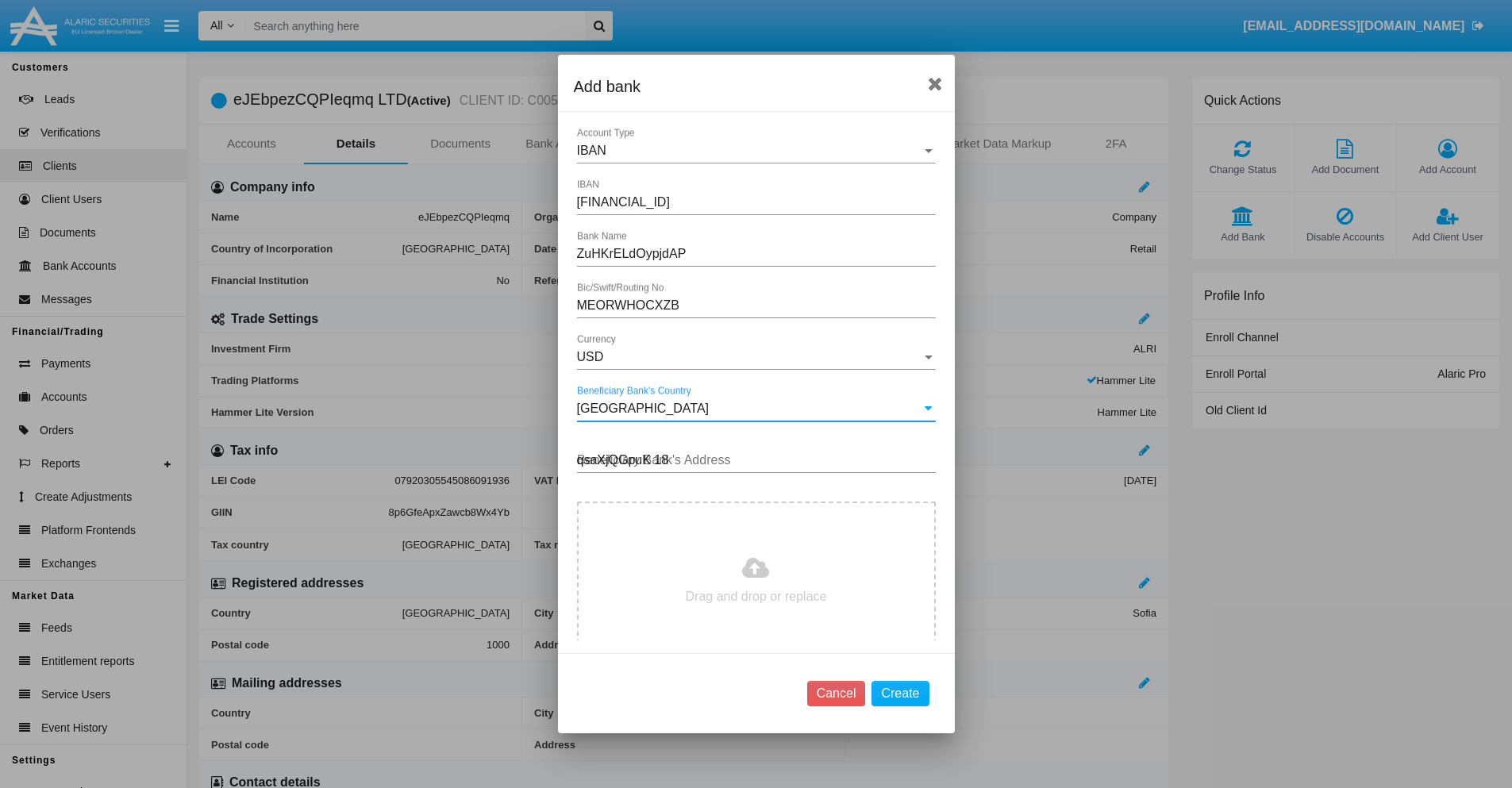
type input "qsaXjQGpuK 188"
type input "C:\fakepath\bank-statement.png"
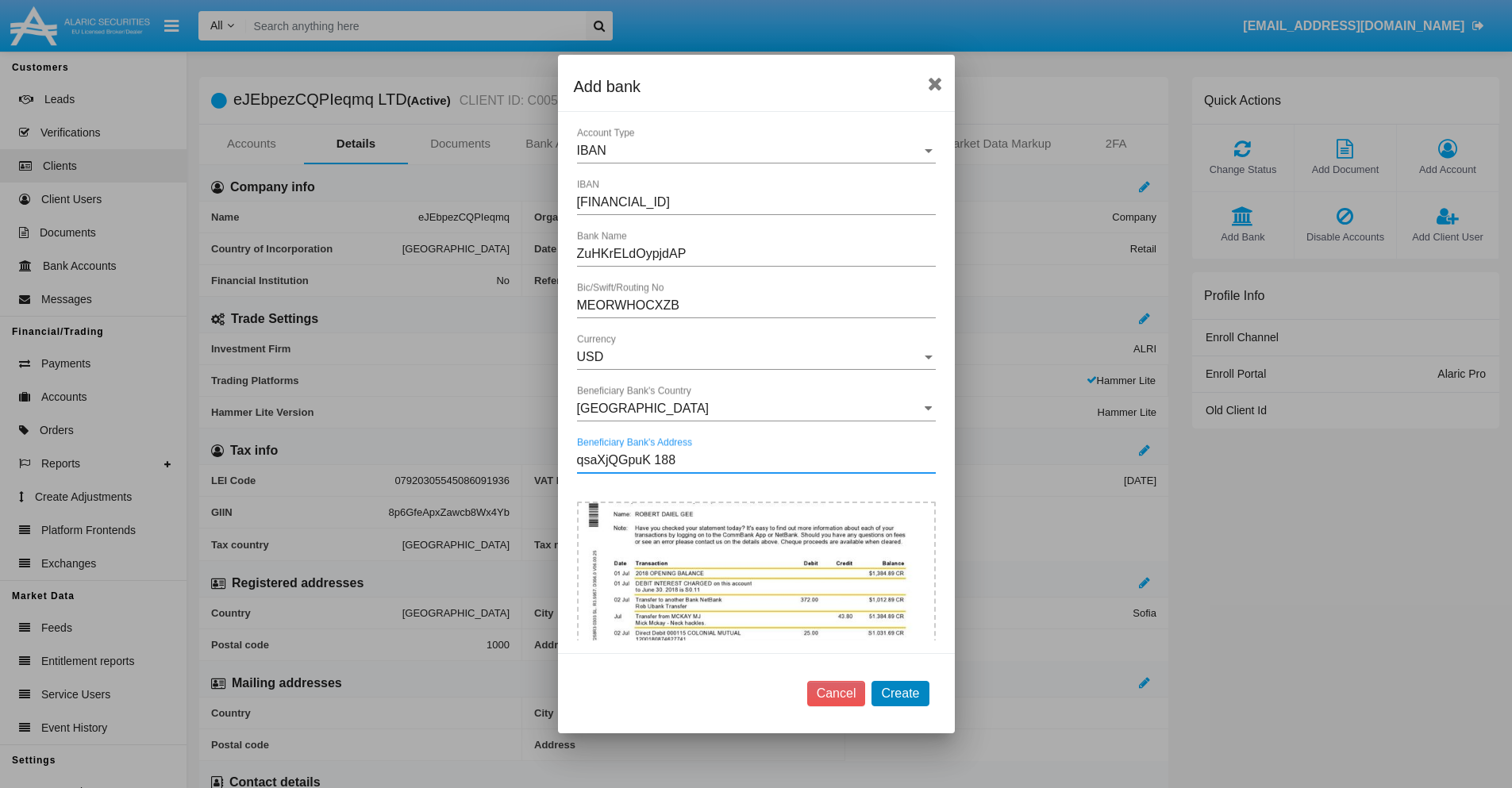
click at [900, 693] on button "Create" at bounding box center [900, 694] width 58 height 26
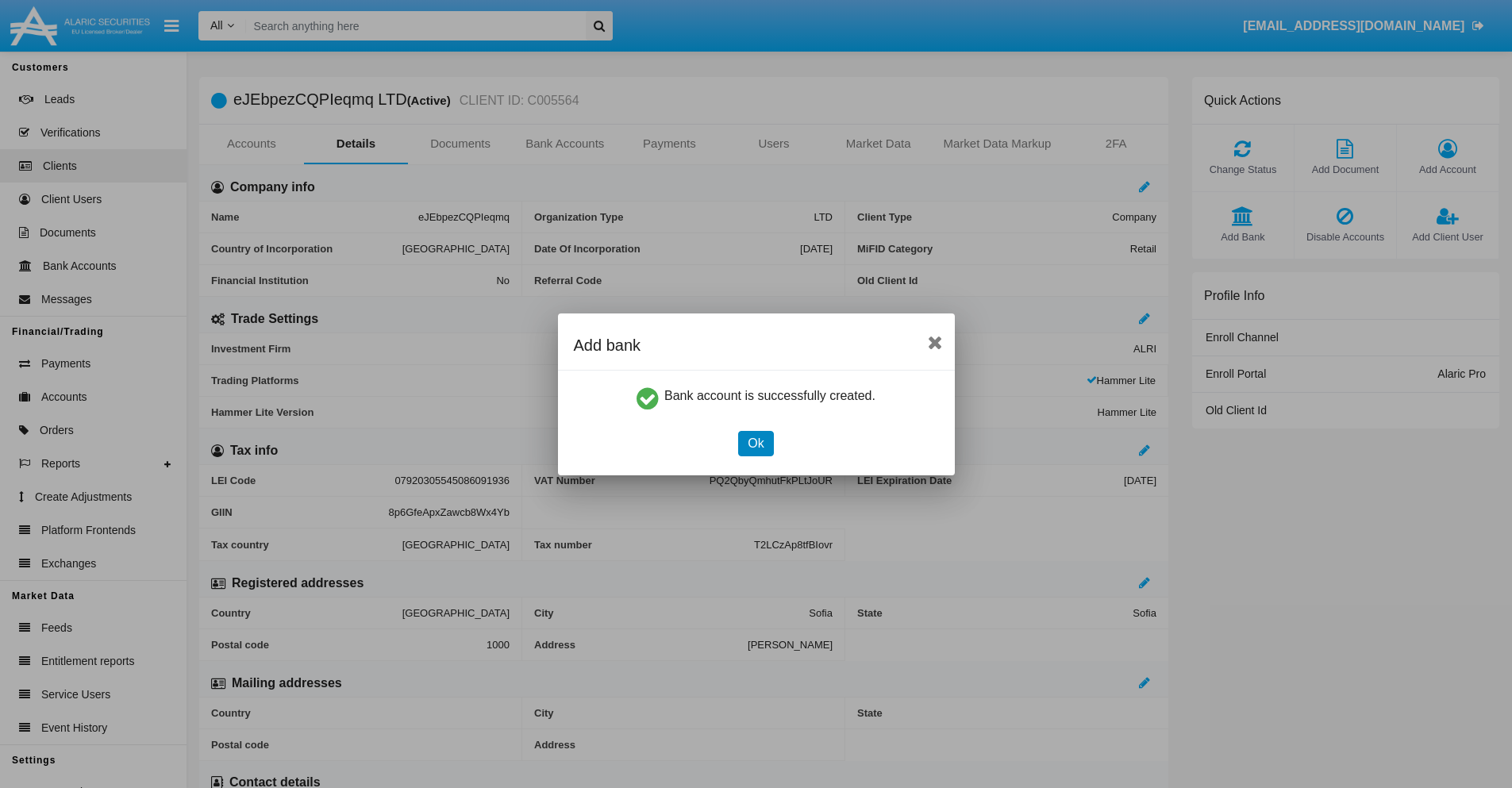
click at [755, 443] on button "Ok" at bounding box center [755, 444] width 35 height 26
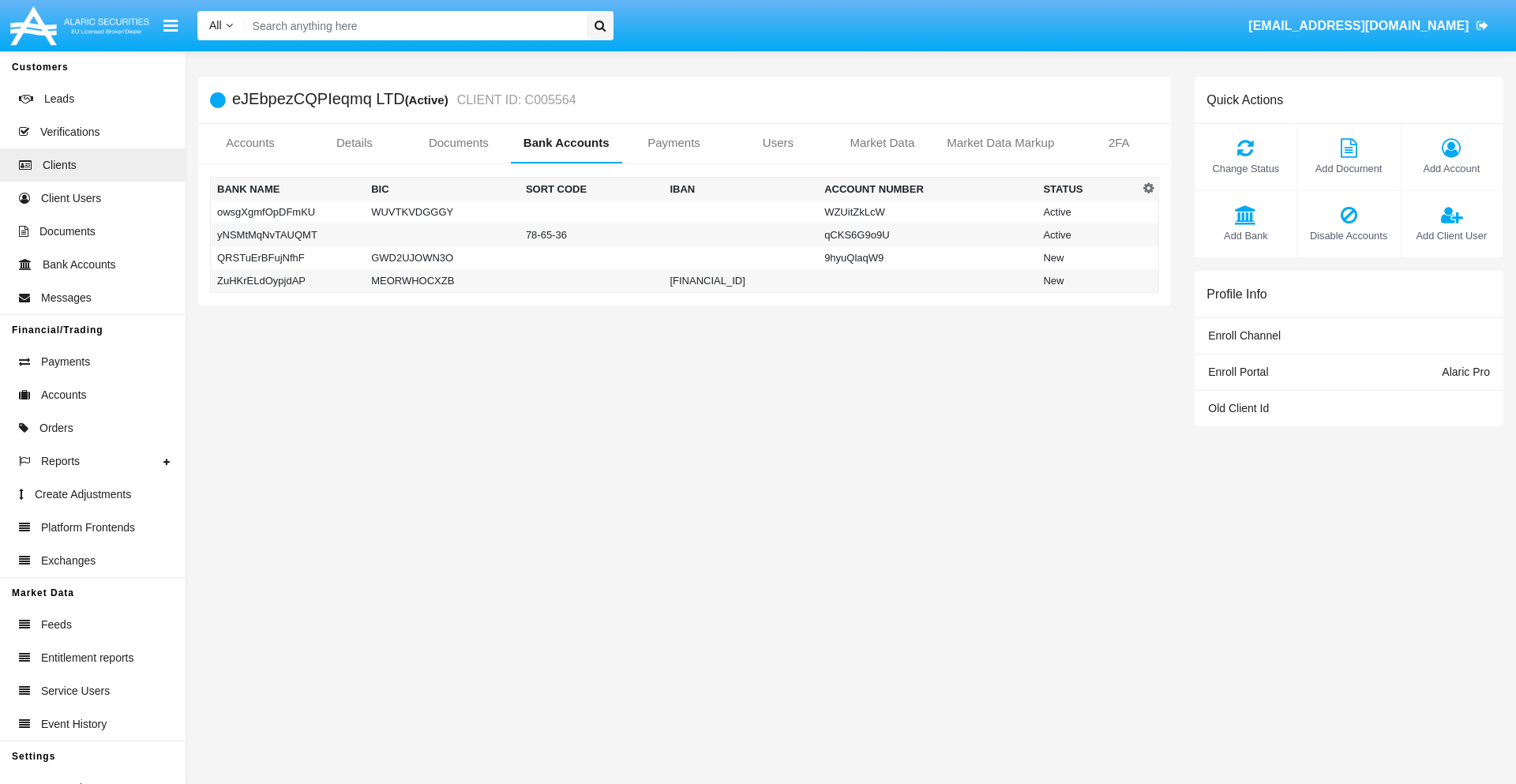
click at [288, 281] on td "ZuHKrELdOypjdAP" at bounding box center [288, 281] width 155 height 24
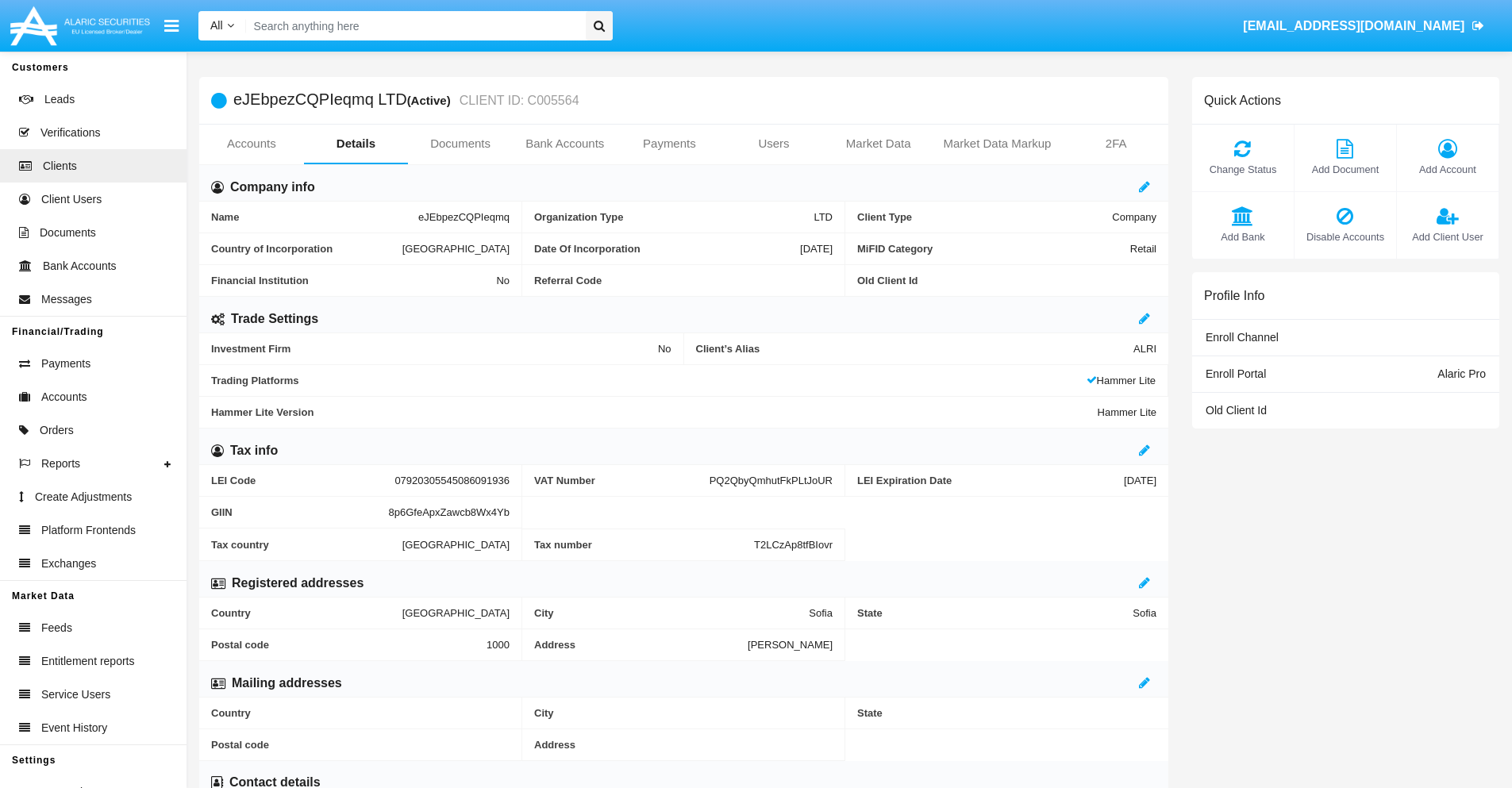
click at [1242, 236] on span "Add Bank" at bounding box center [1243, 236] width 85 height 15
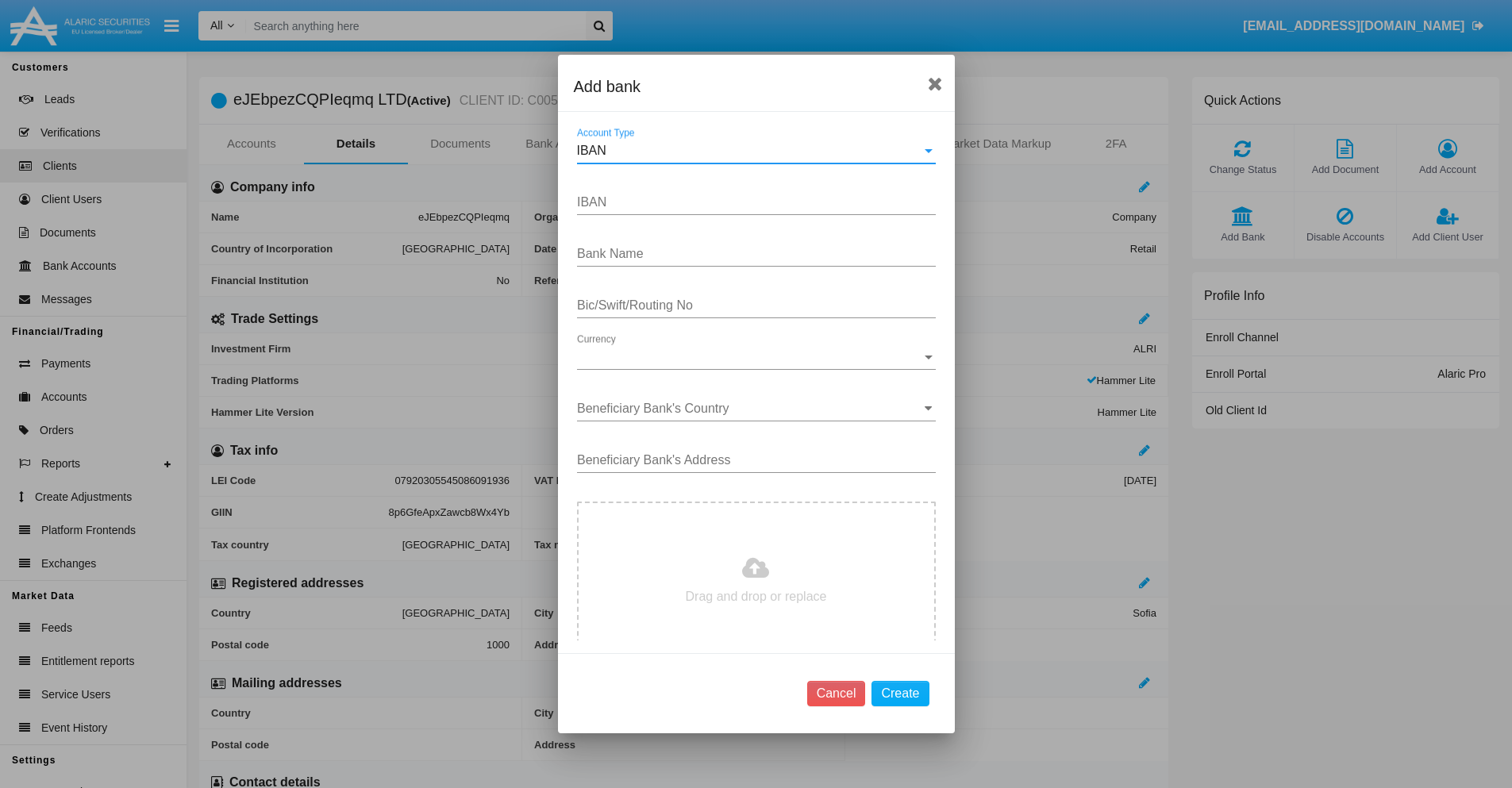
click at [750, 151] on div "IBAN" at bounding box center [749, 151] width 345 height 14
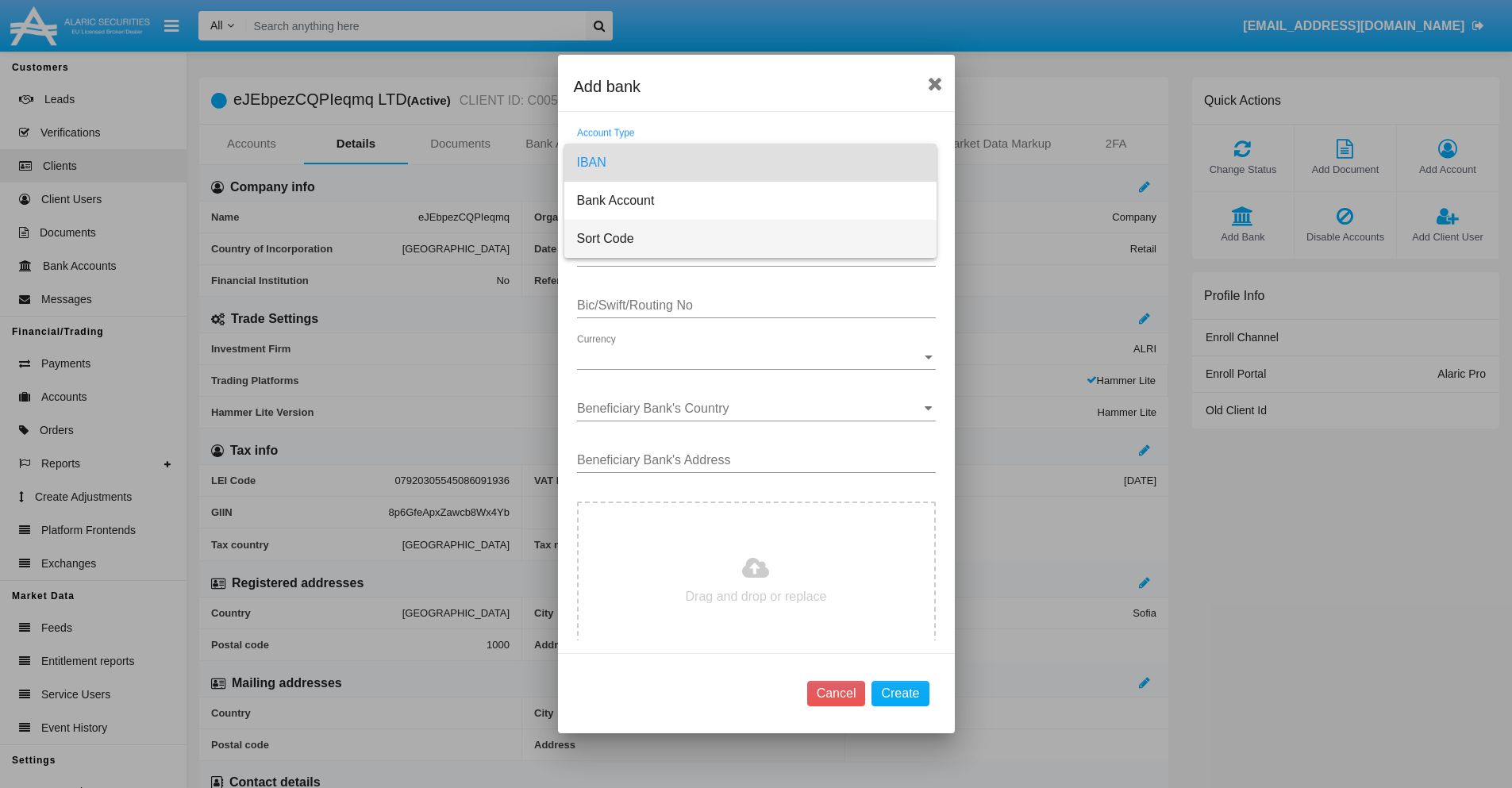
click at [750, 238] on span "Sort Code" at bounding box center [750, 238] width 347 height 38
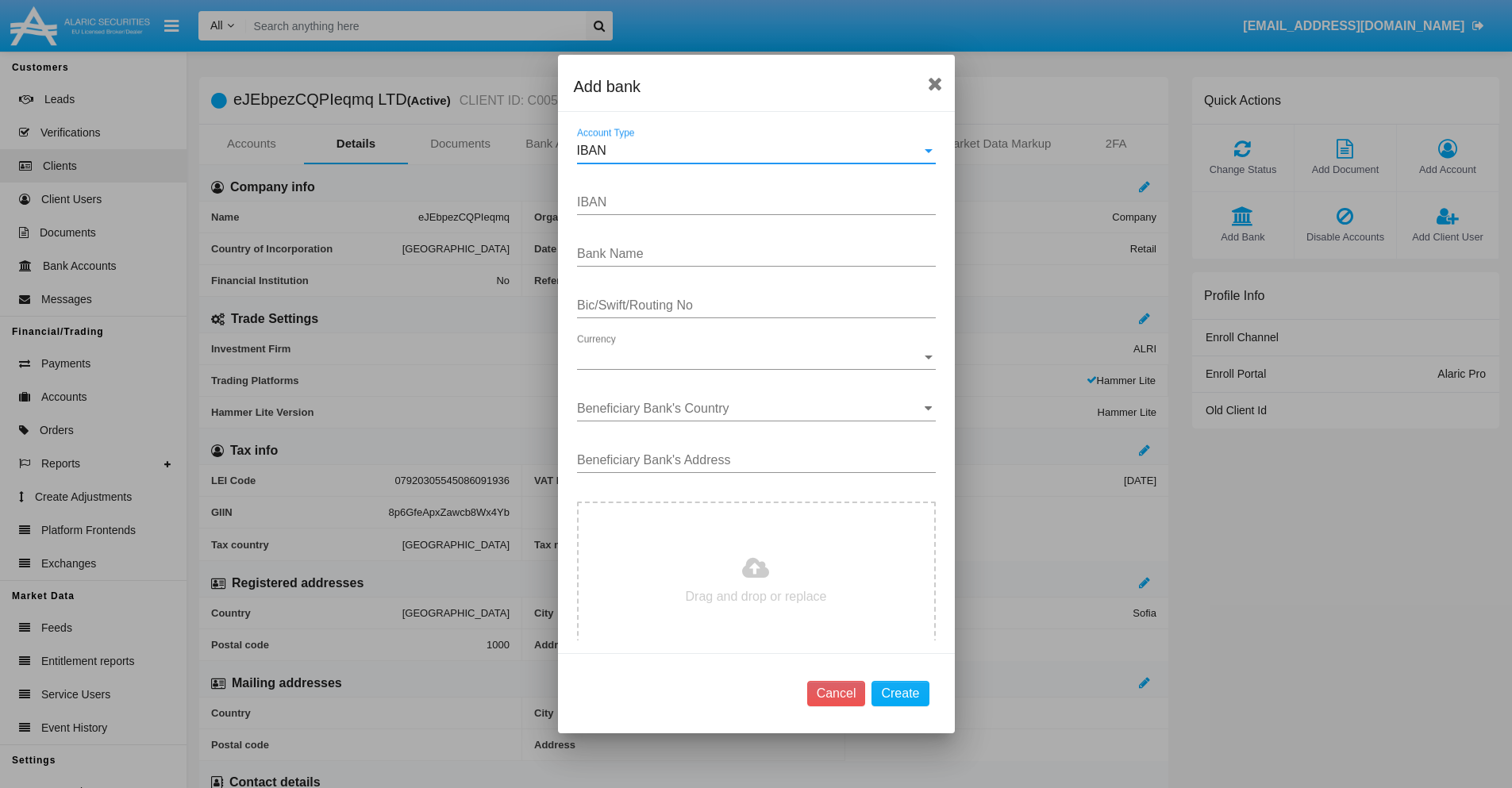
type input "[GEOGRAPHIC_DATA]"
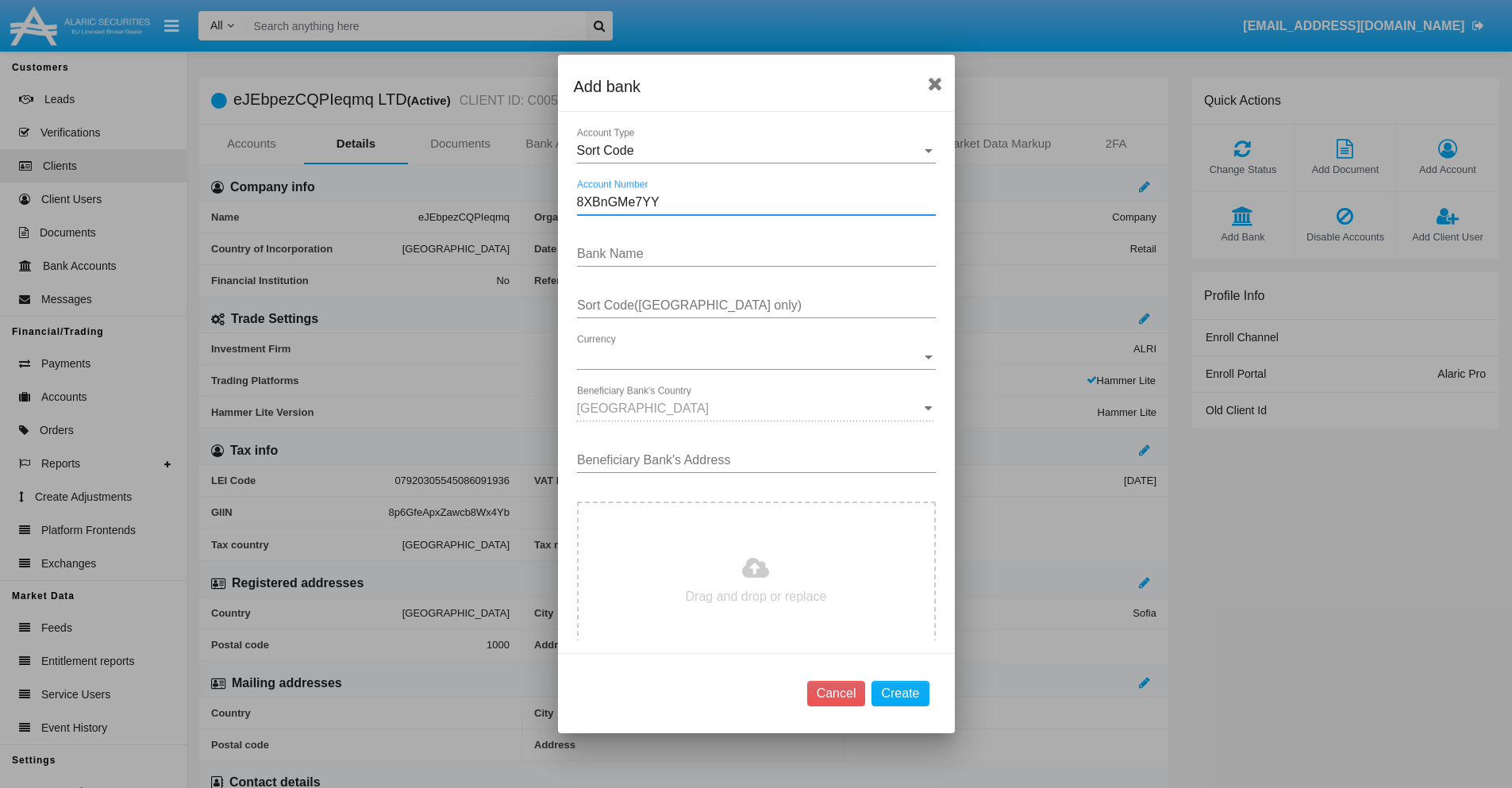
type input "8XBnGMe7YY"
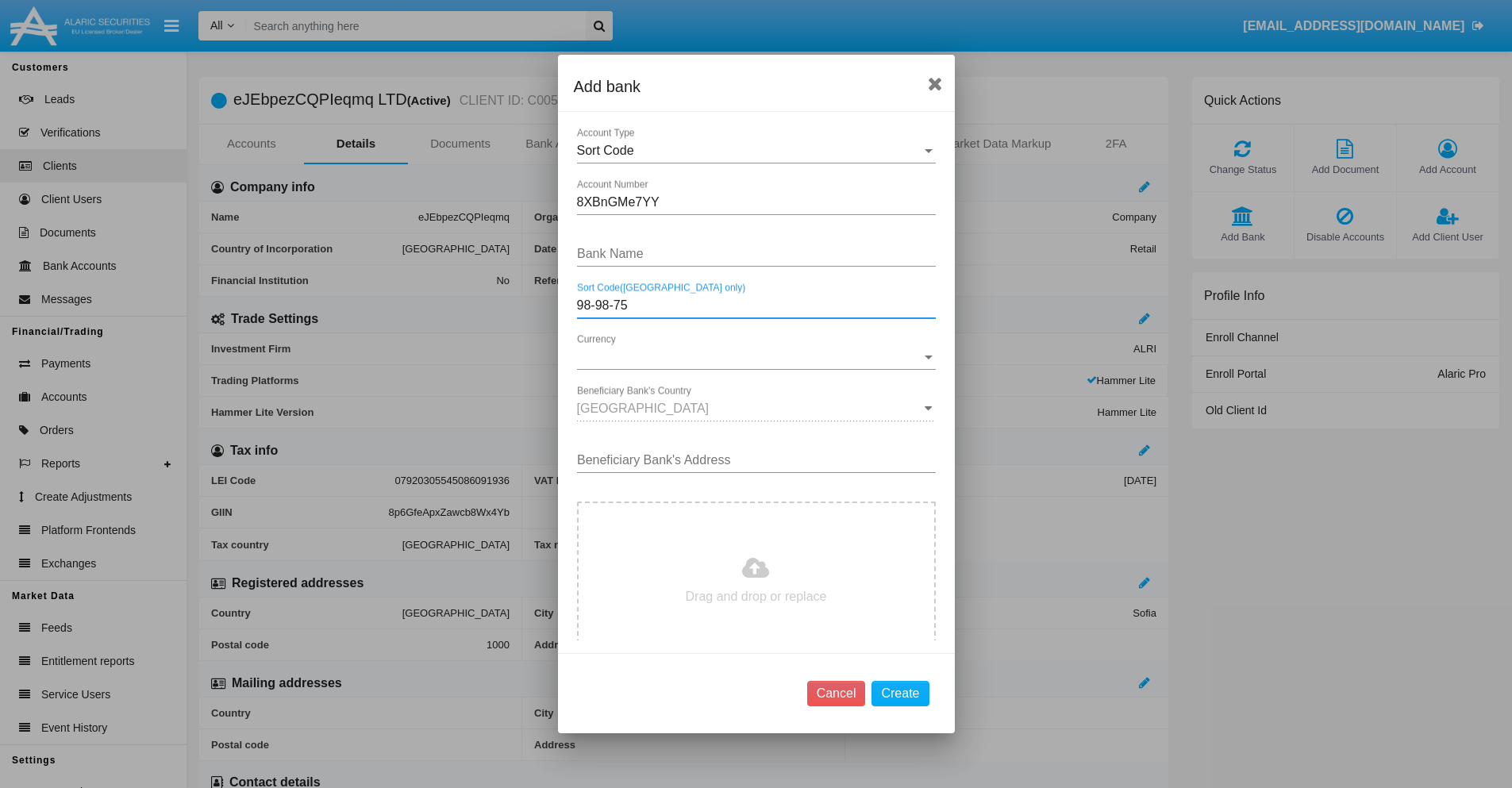
type input "98-98-75"
type input "eFwoyupPaddsrmT"
click at [750, 357] on span "Currency" at bounding box center [749, 357] width 345 height 14
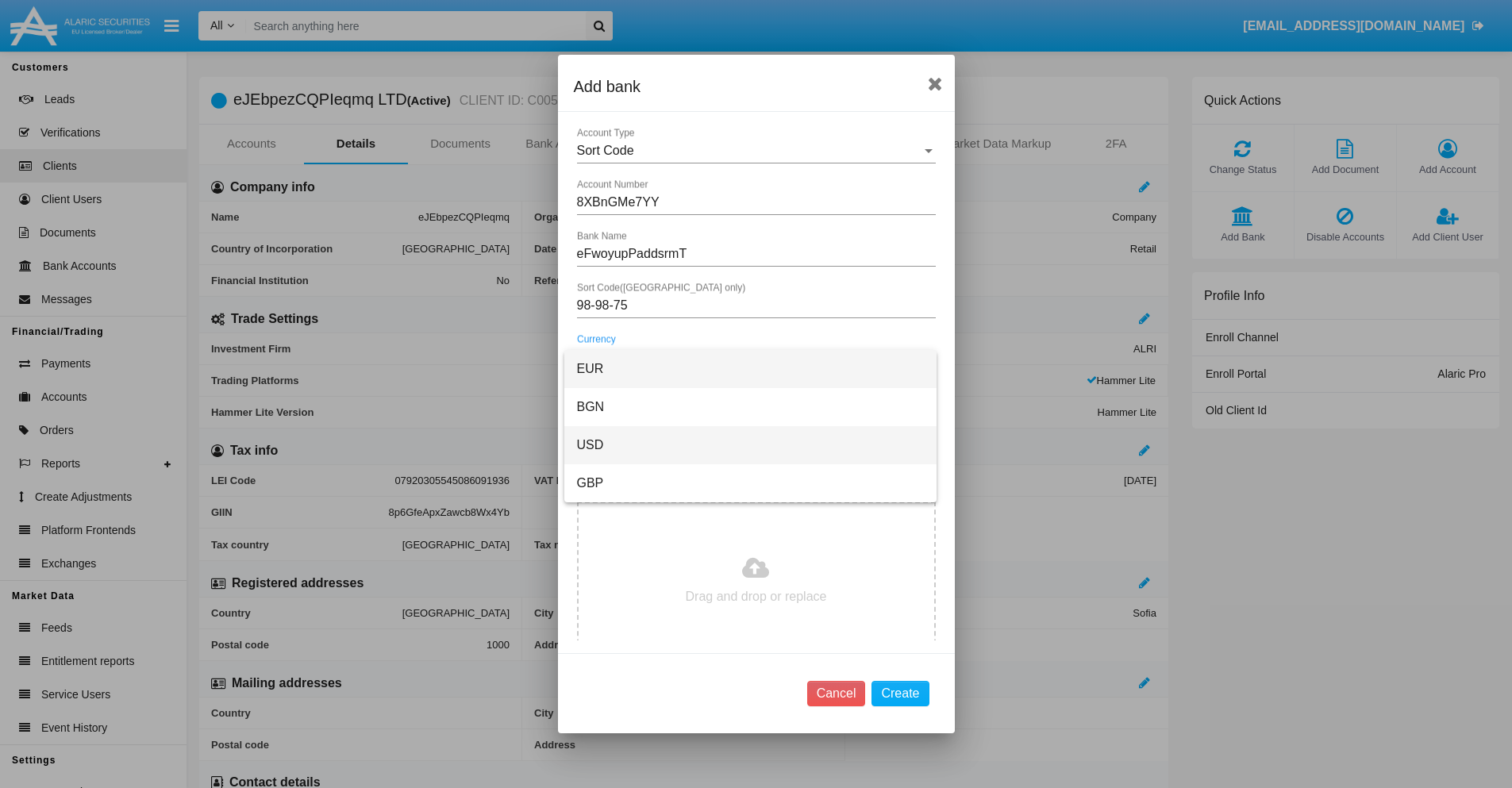
click at [750, 445] on span "USD" at bounding box center [750, 445] width 347 height 38
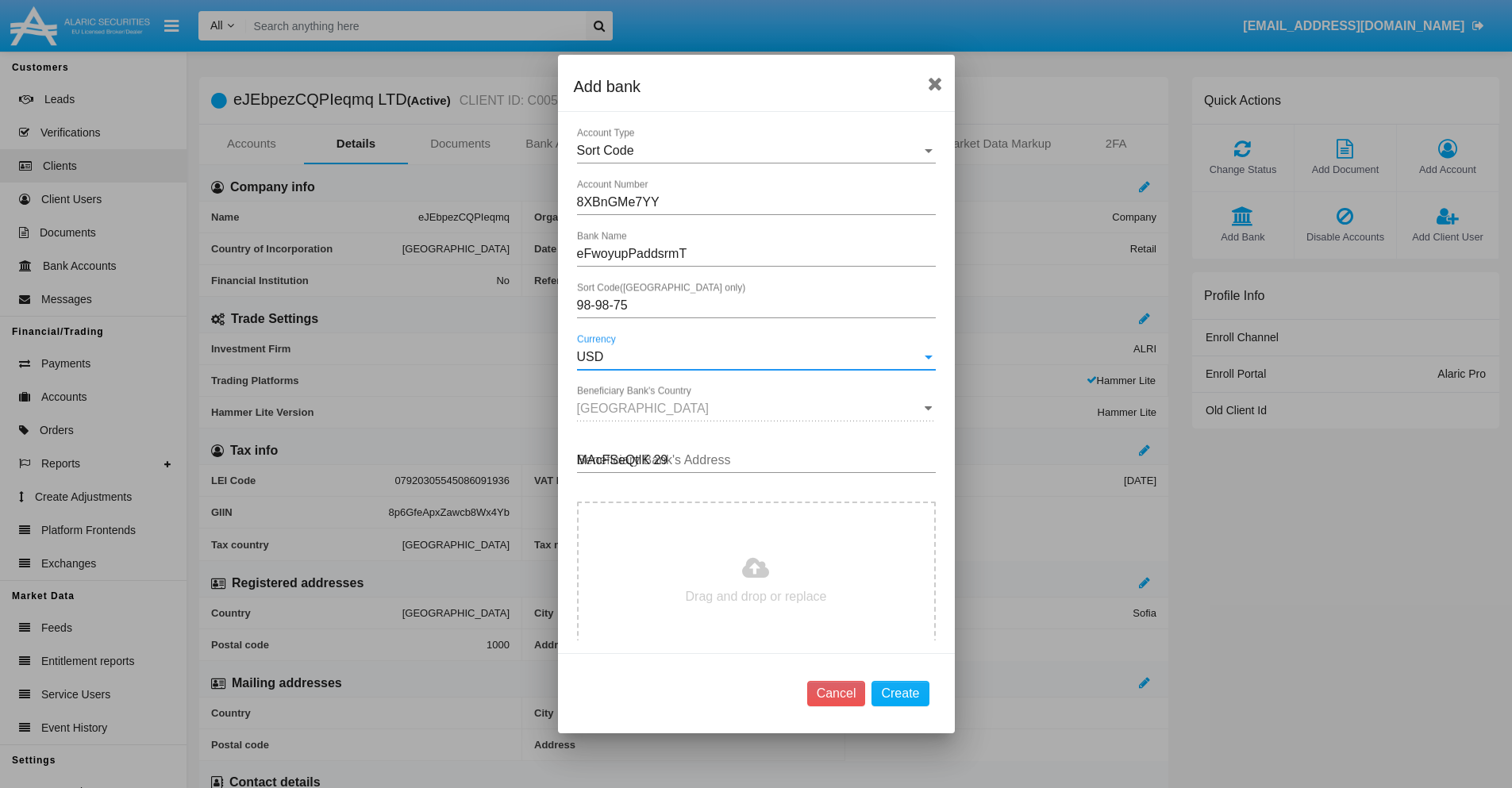
type input "MAcFSeQtlK 291"
type input "C:\fakepath\bank-statement.png"
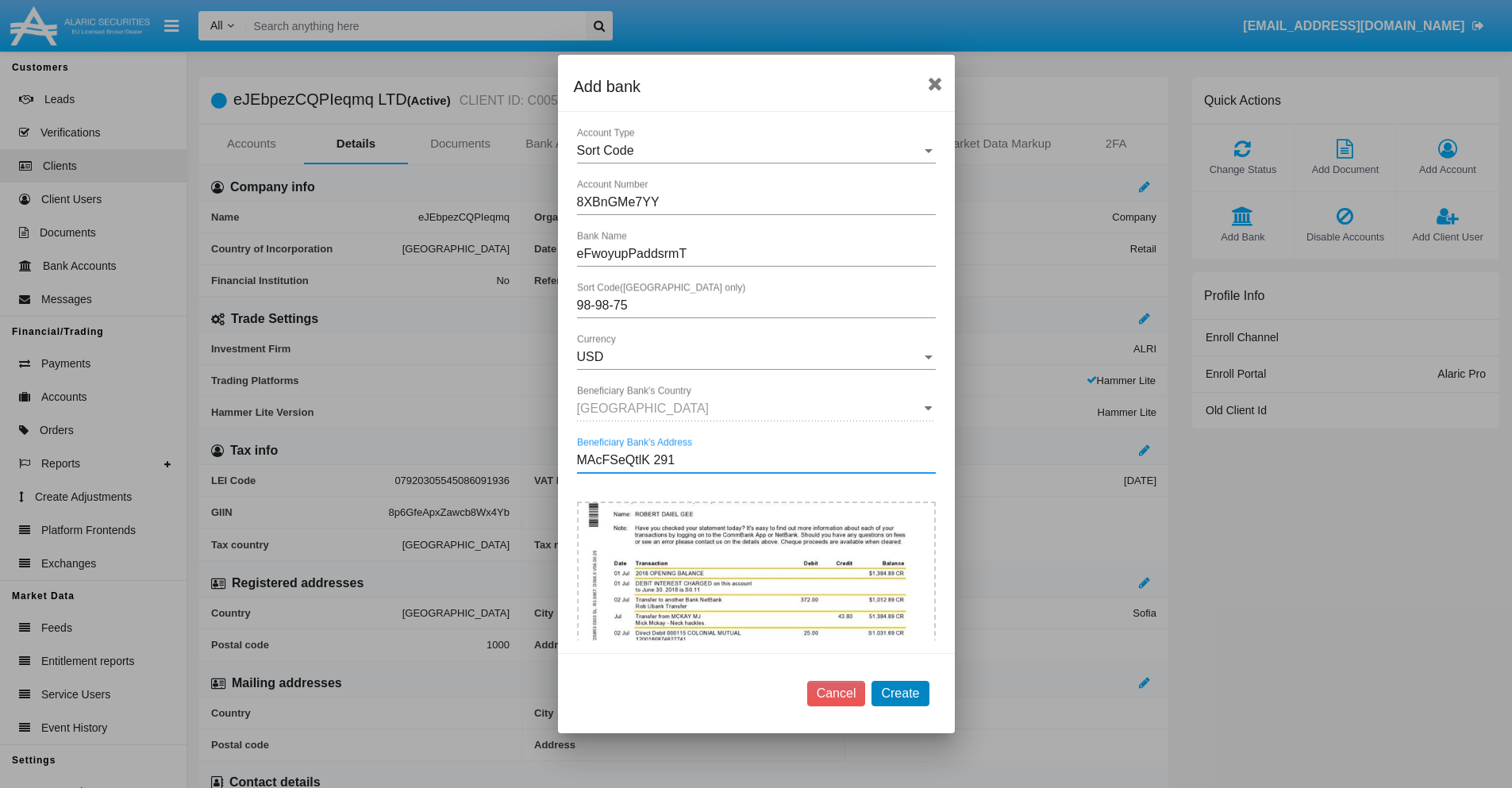
click at [900, 693] on button "Create" at bounding box center [900, 694] width 58 height 26
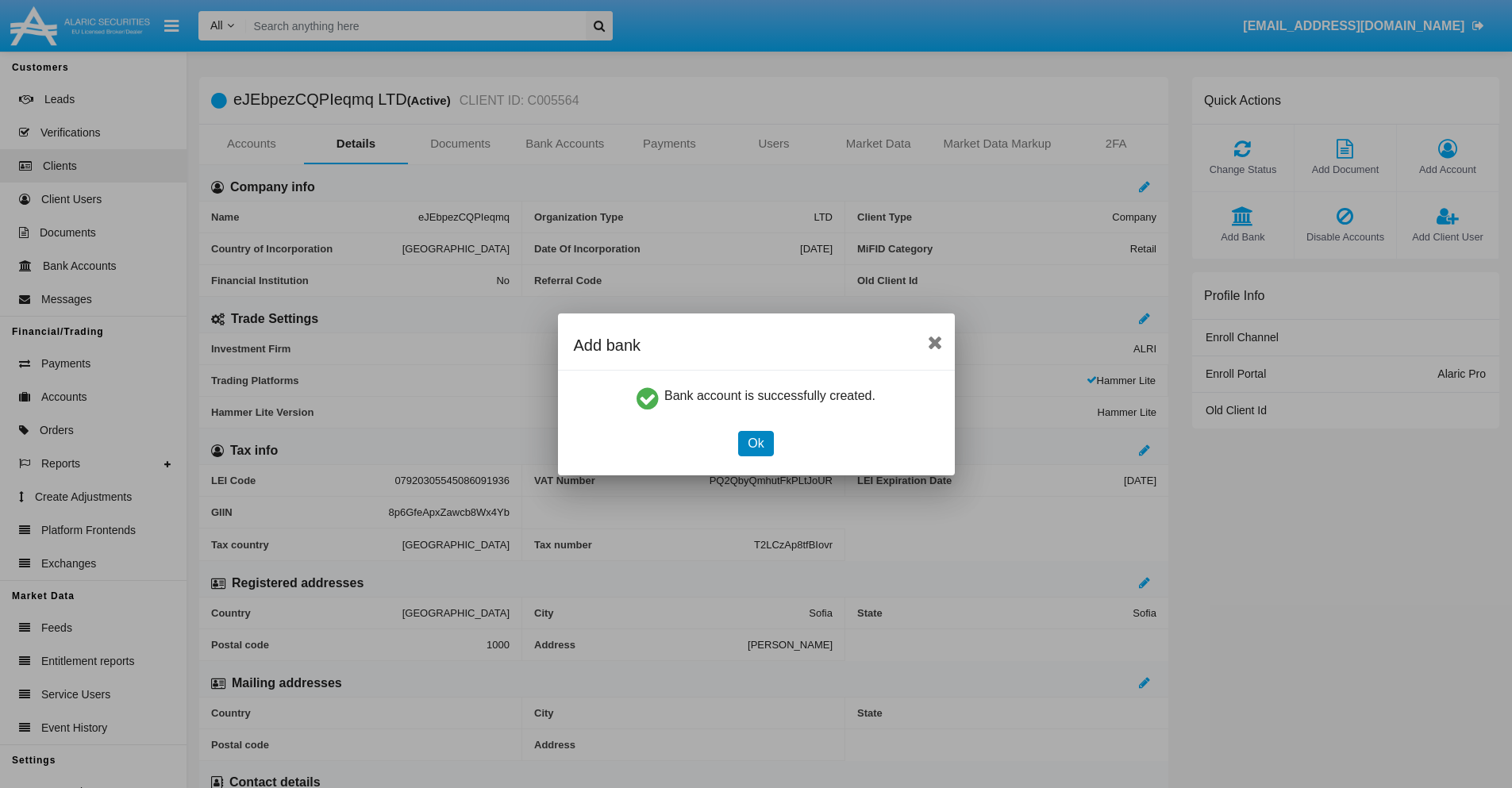
click at [755, 443] on button "Ok" at bounding box center [755, 444] width 35 height 26
